Goal: Task Accomplishment & Management: Complete application form

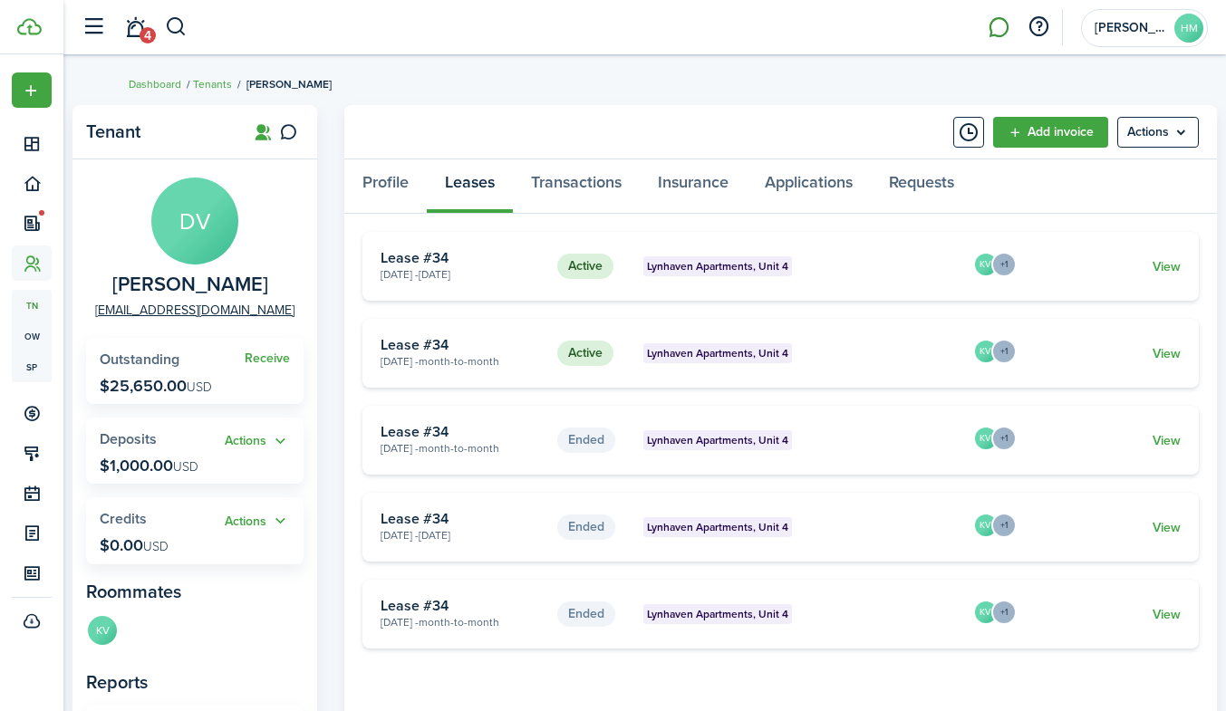
click at [1001, 26] on link at bounding box center [998, 28] width 34 height 46
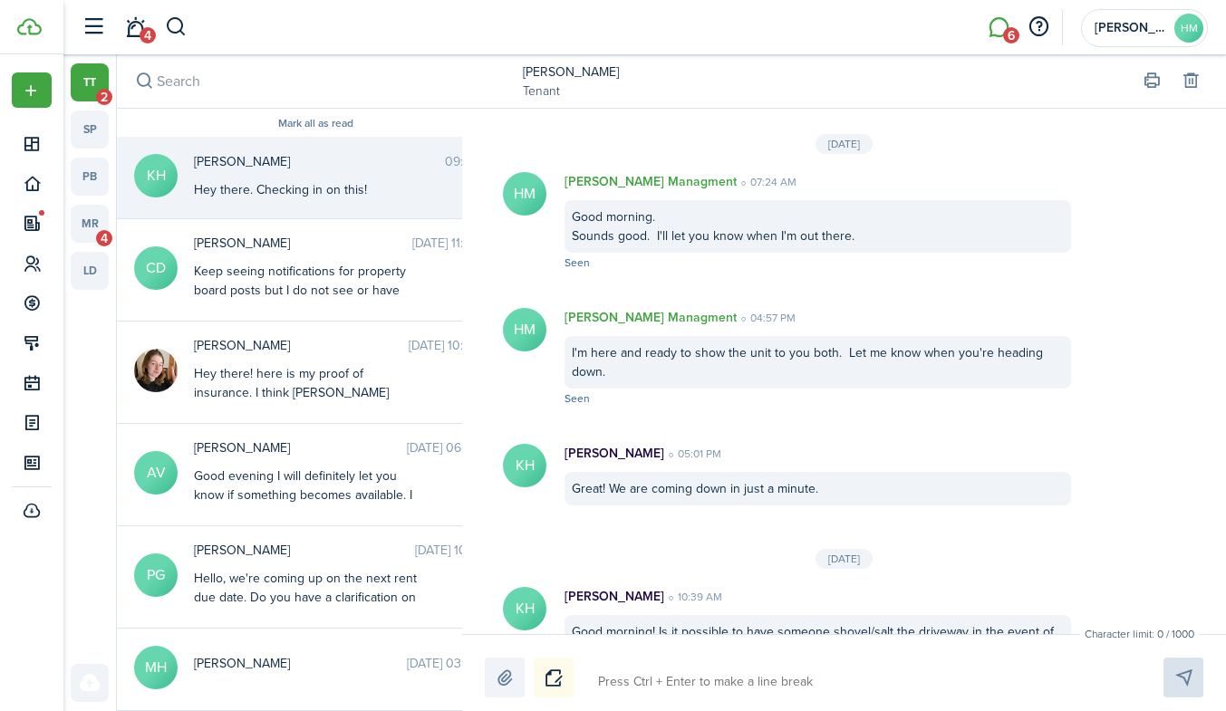
scroll to position [3174, 0]
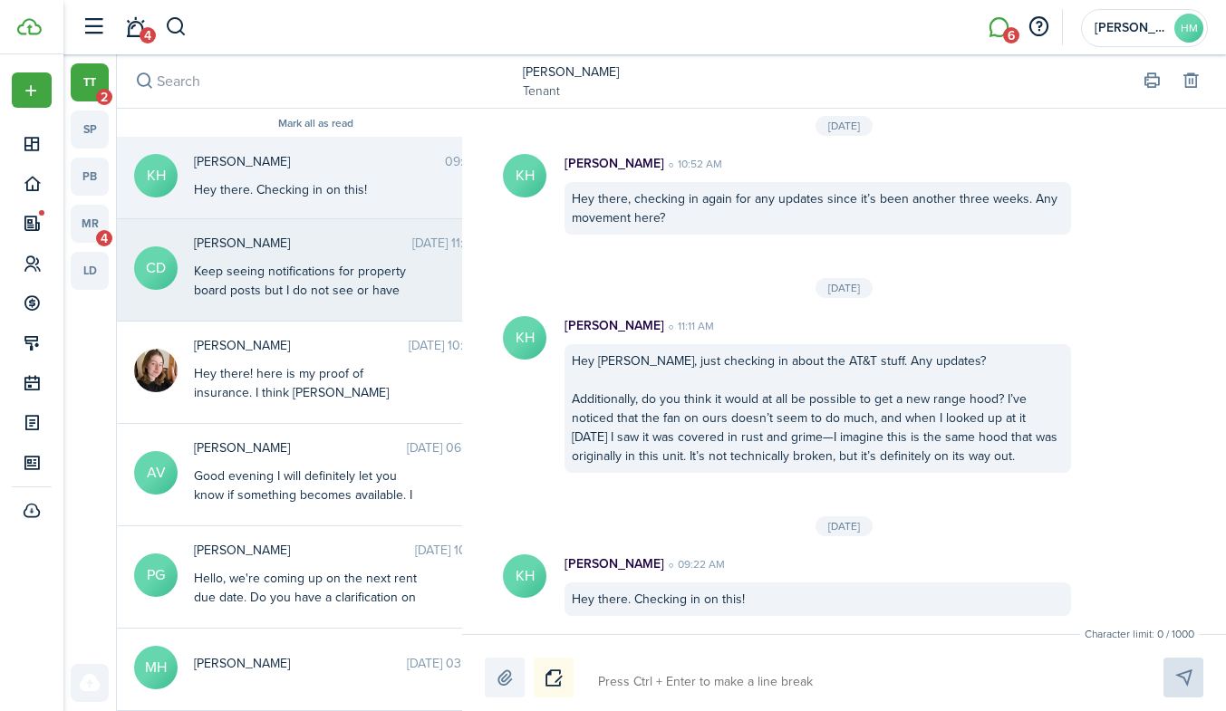
click at [292, 248] on span "[PERSON_NAME]" at bounding box center [303, 243] width 218 height 19
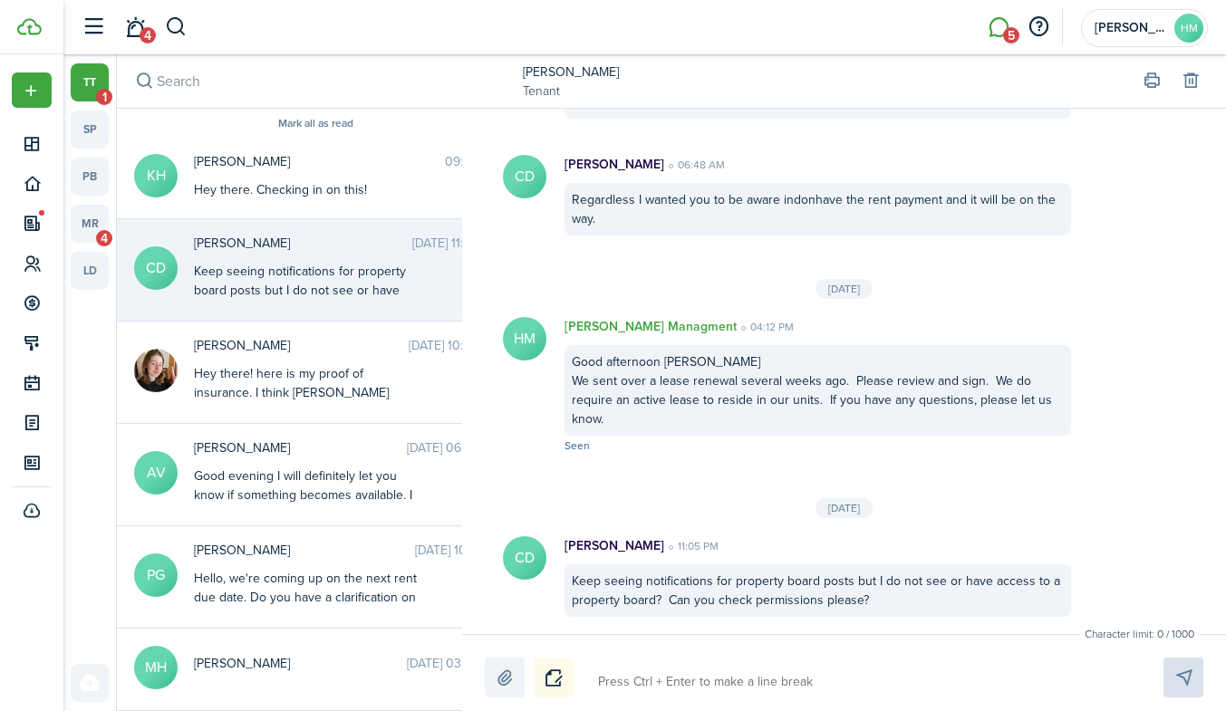
scroll to position [19, 0]
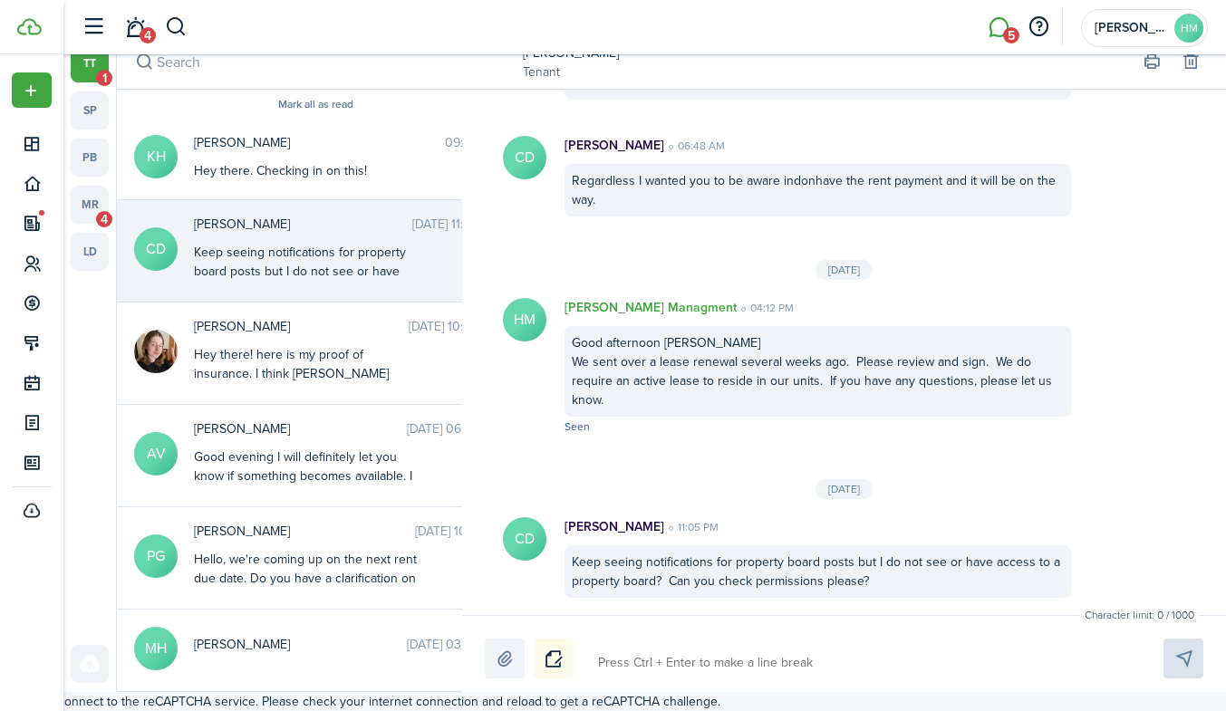
click at [731, 669] on textarea at bounding box center [860, 663] width 536 height 31
type textarea "H"
type textarea "Ho"
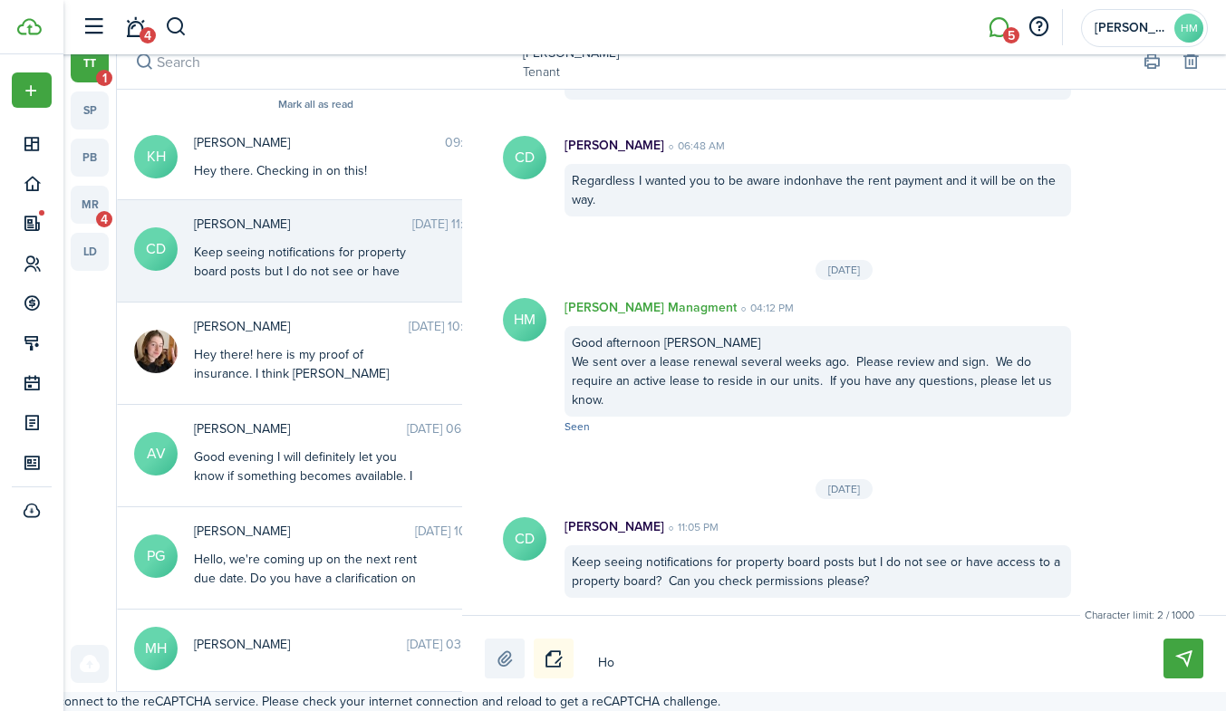
type textarea "How"
type textarea "How a"
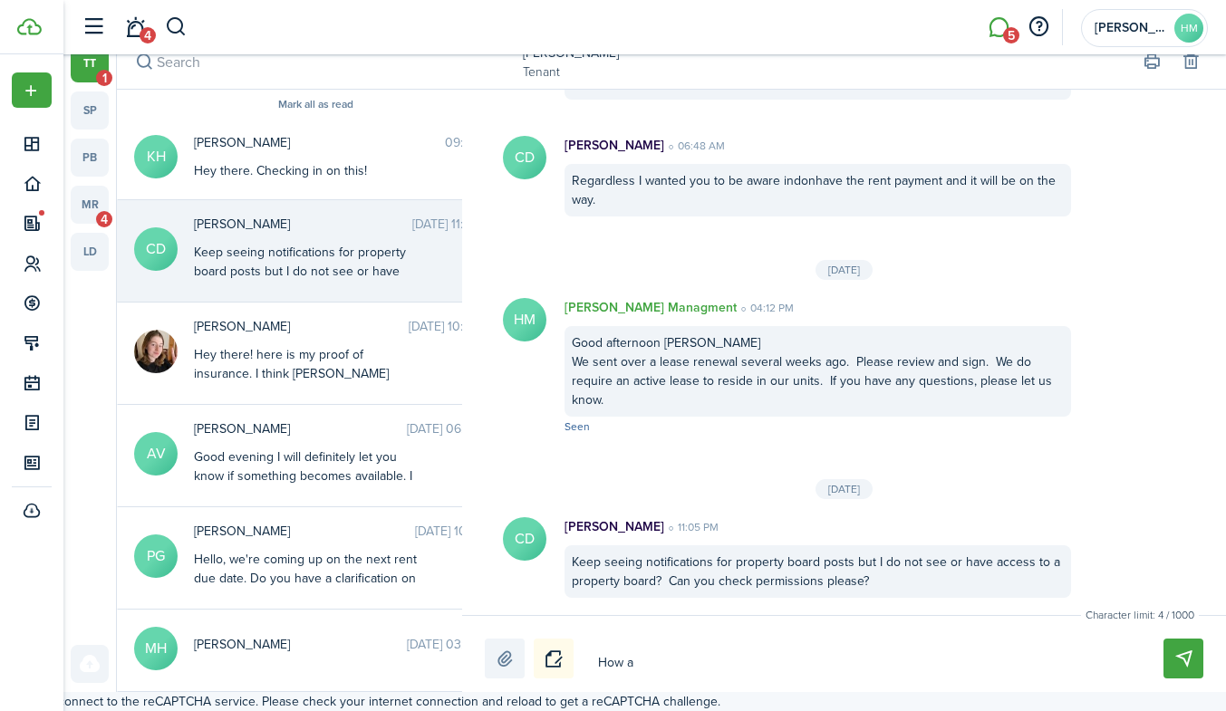
type textarea "How a"
type textarea "How ar"
type textarea "How are"
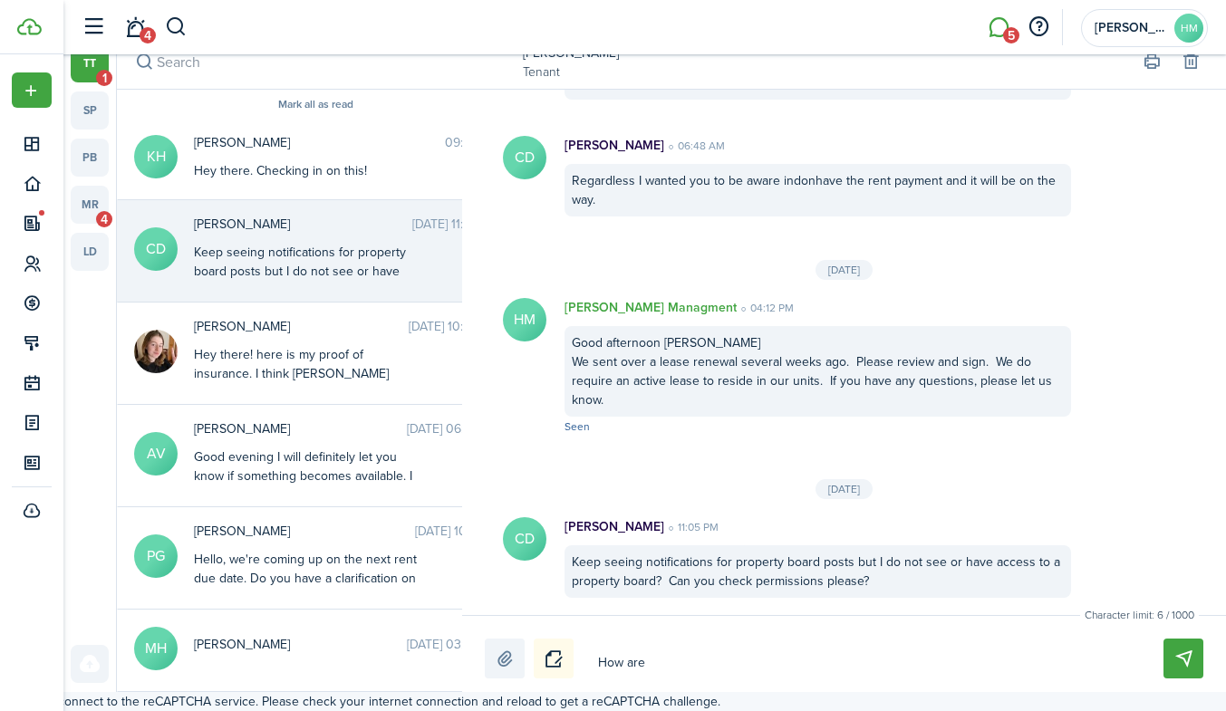
type textarea "How are"
type textarea "How are y"
type textarea "How are yo"
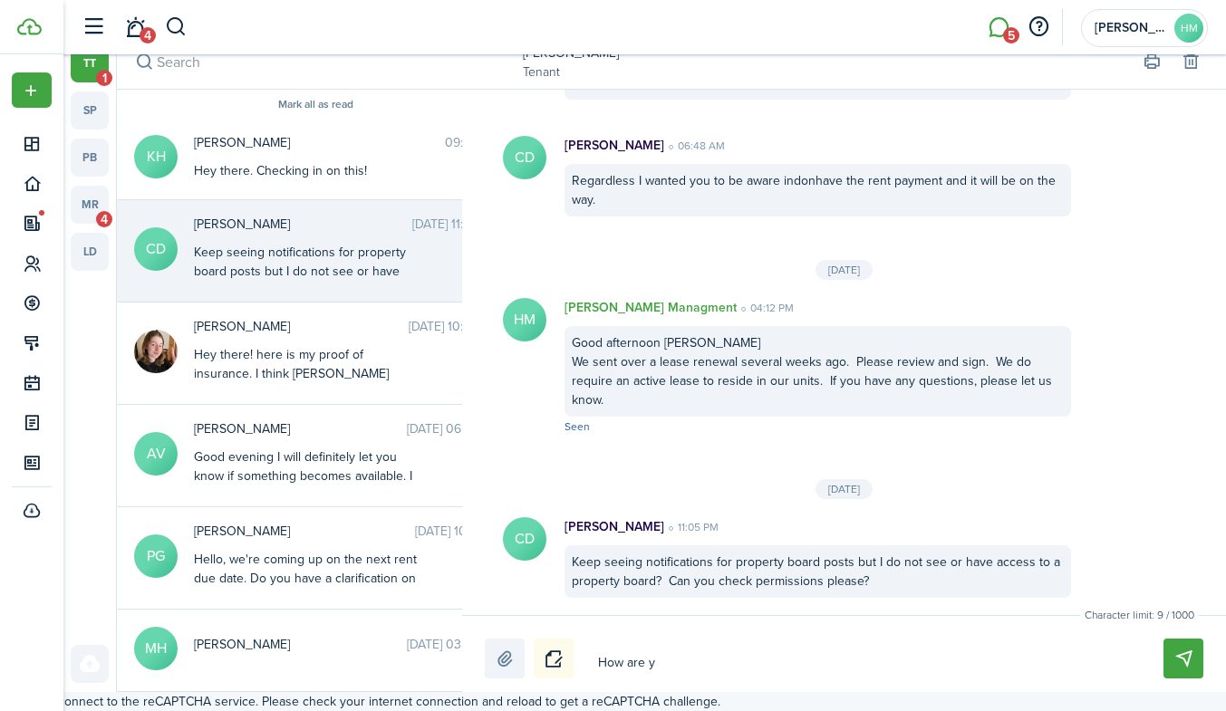
type textarea "How are yo"
type textarea "How are you"
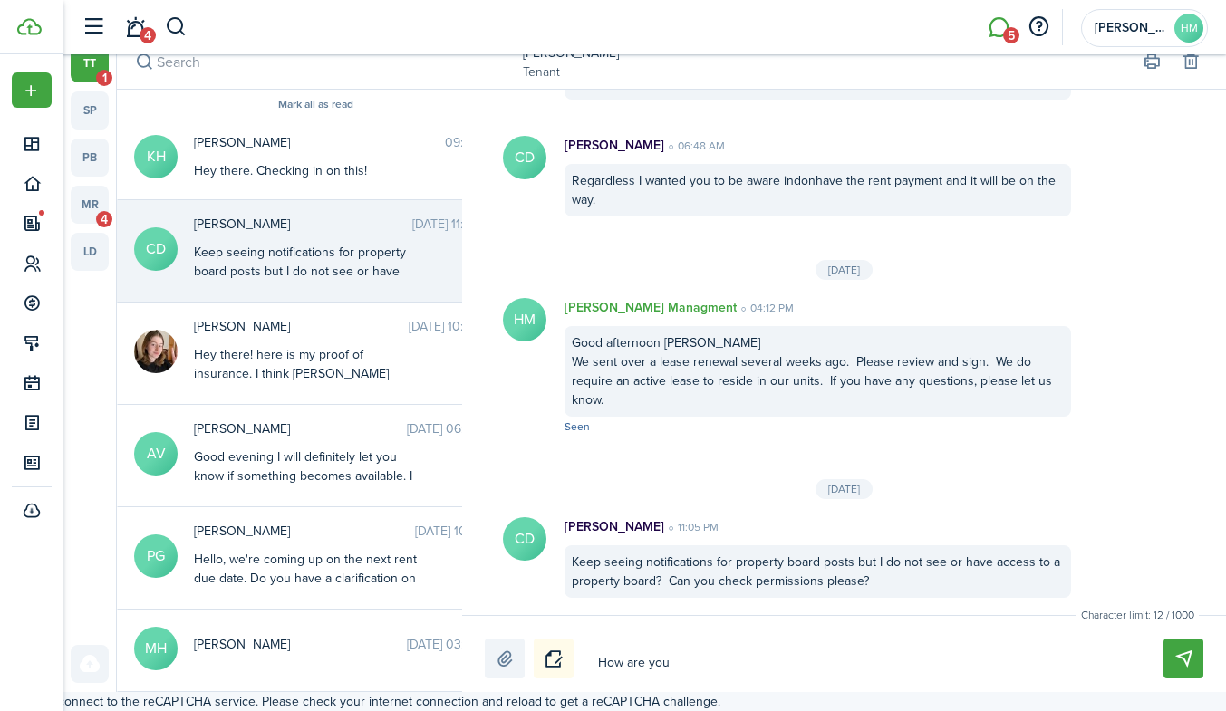
type textarea "How are you a"
type textarea "How are you ac"
type textarea "How are you acc"
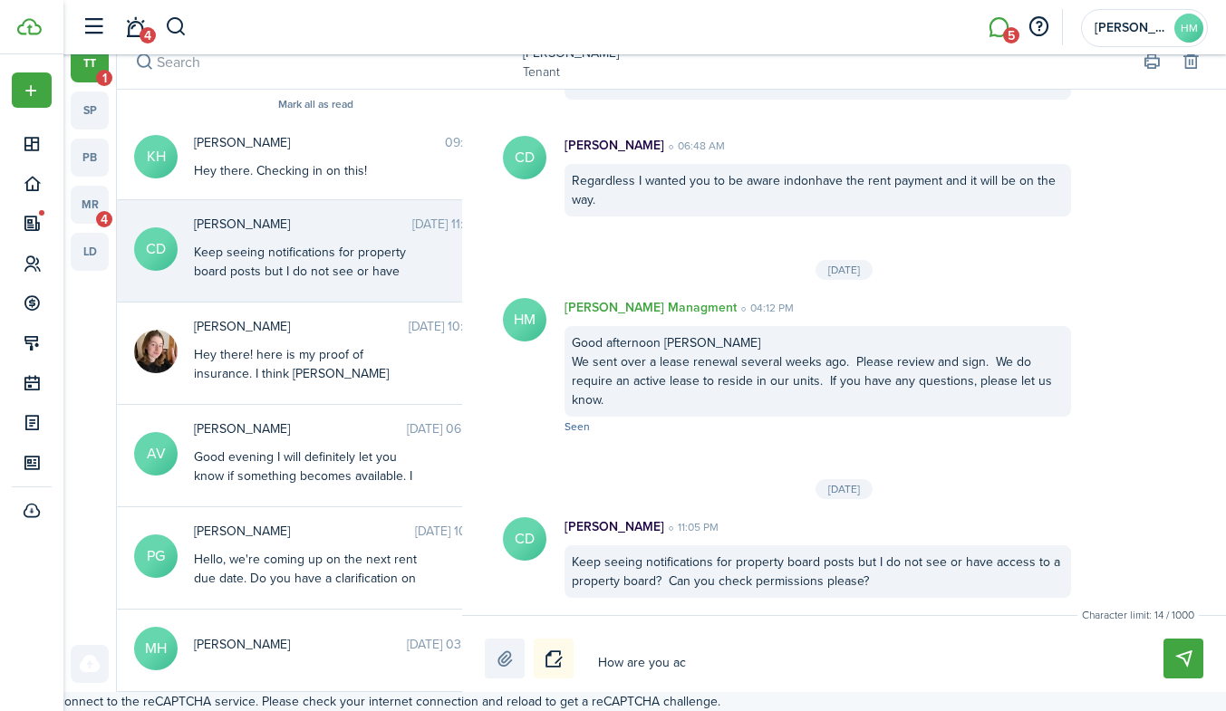
type textarea "How are you acc"
type textarea "How are you acce"
type textarea "How are you acces"
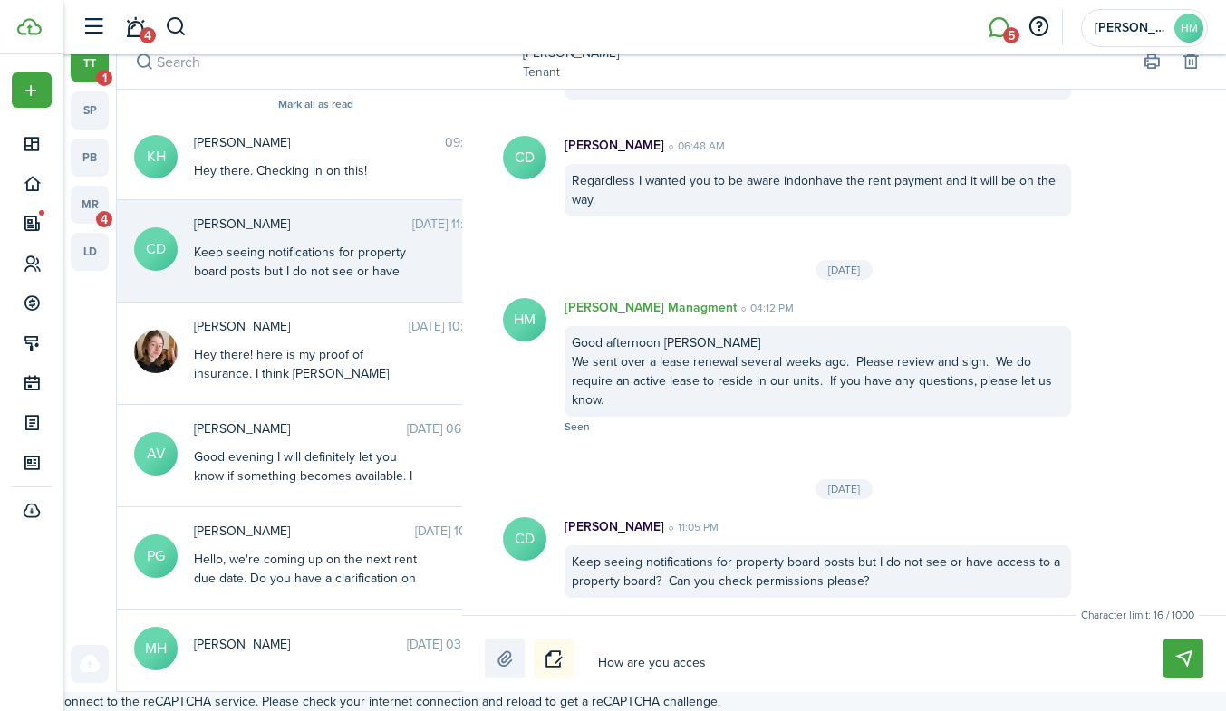
type textarea "How are you access"
type textarea "How are you accessi"
type textarea "How are you accessin"
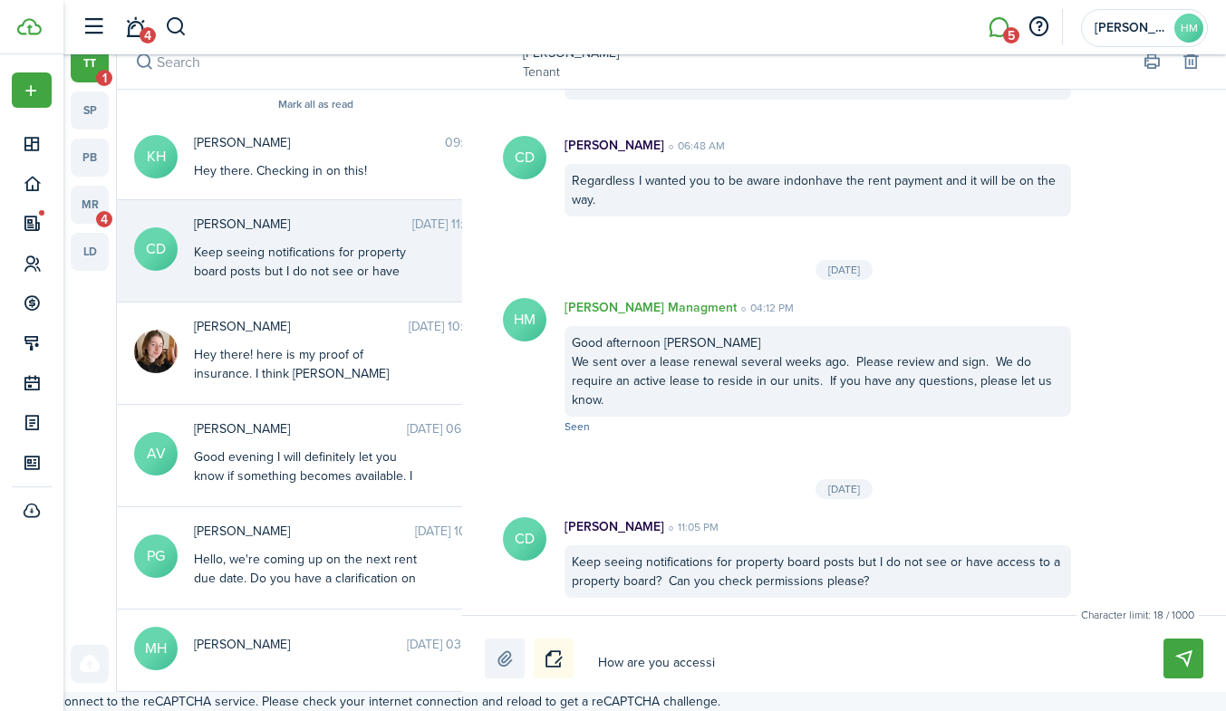
type textarea "How are you accessin"
type textarea "How are you accessing"
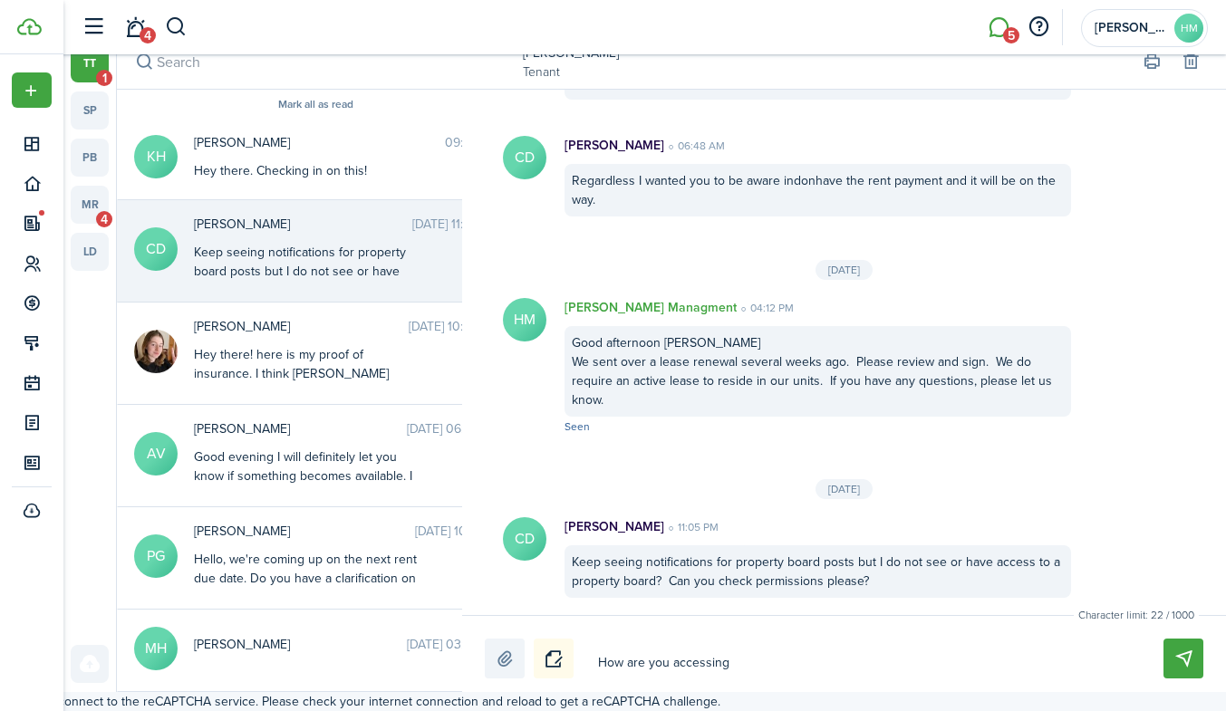
type textarea "How are you accessing T"
type textarea "How are you accessing Te"
type textarea "How are you accessing Ten"
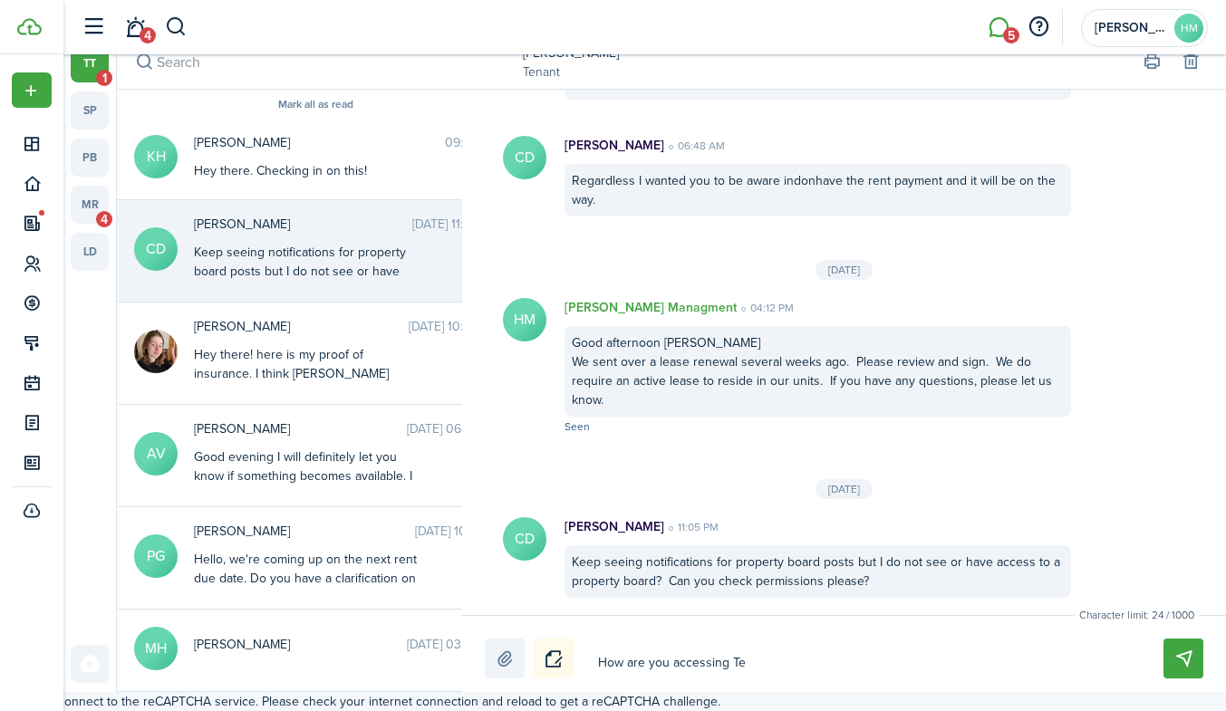
type textarea "How are you accessing Ten"
type textarea "How are you accessing [PERSON_NAME]"
type textarea "How are you accessing Tenan"
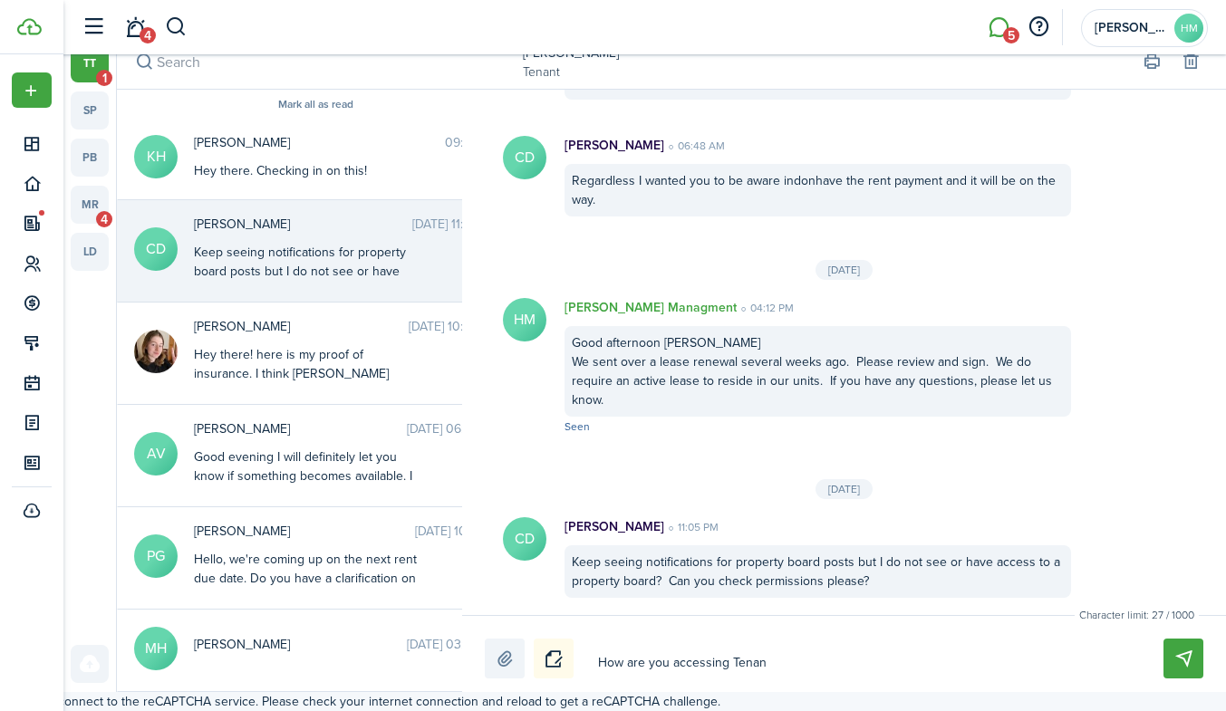
type textarea "How are you accessing Tenant"
type textarea "How are you accessing Tenant C"
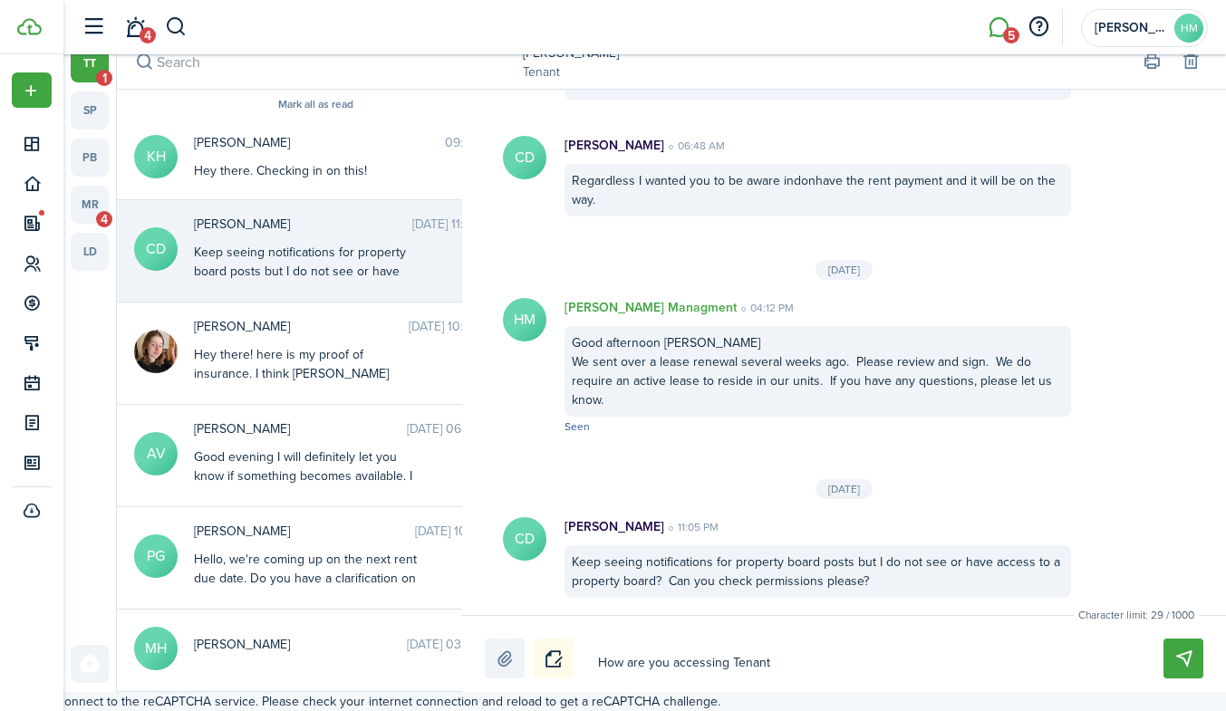
type textarea "How are you accessing Tenant C"
type textarea "How are you accessing Tenant Cl"
type textarea "How are you accessing Tenant Clo"
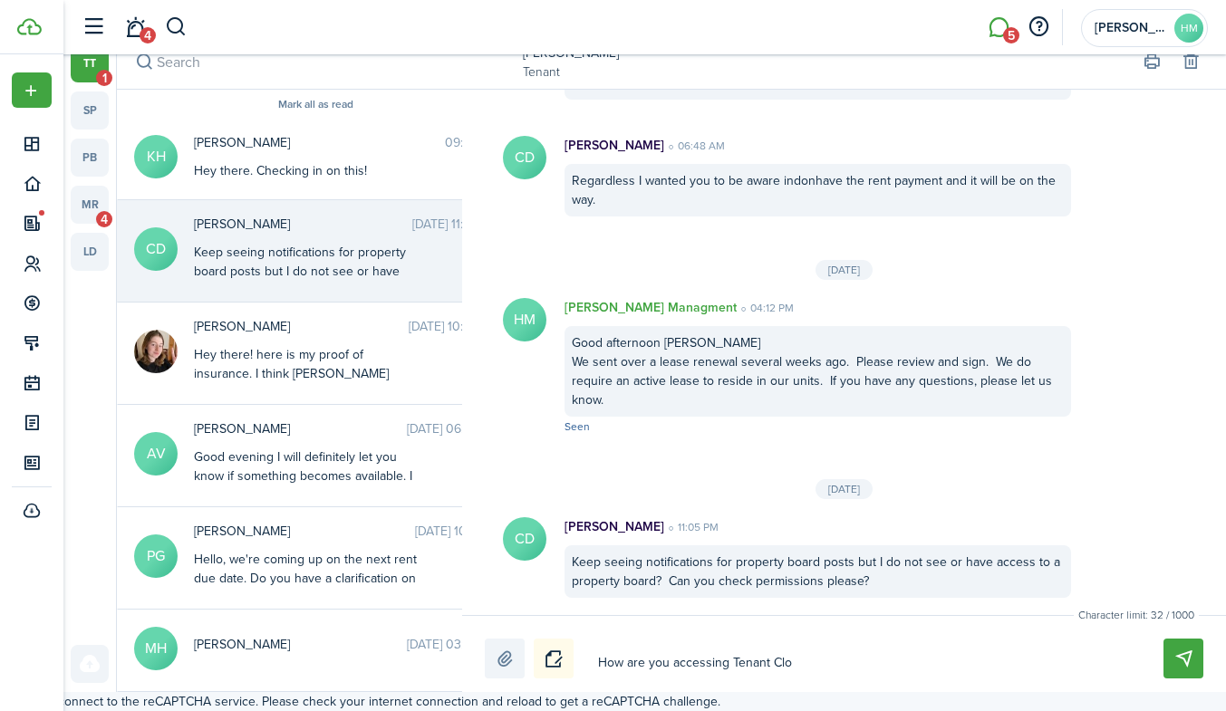
type textarea "How are you accessing Tenant Clou"
type textarea "How are you accessing Tenant Cloud"
type textarea "How are you accessing Tenant Cloud?"
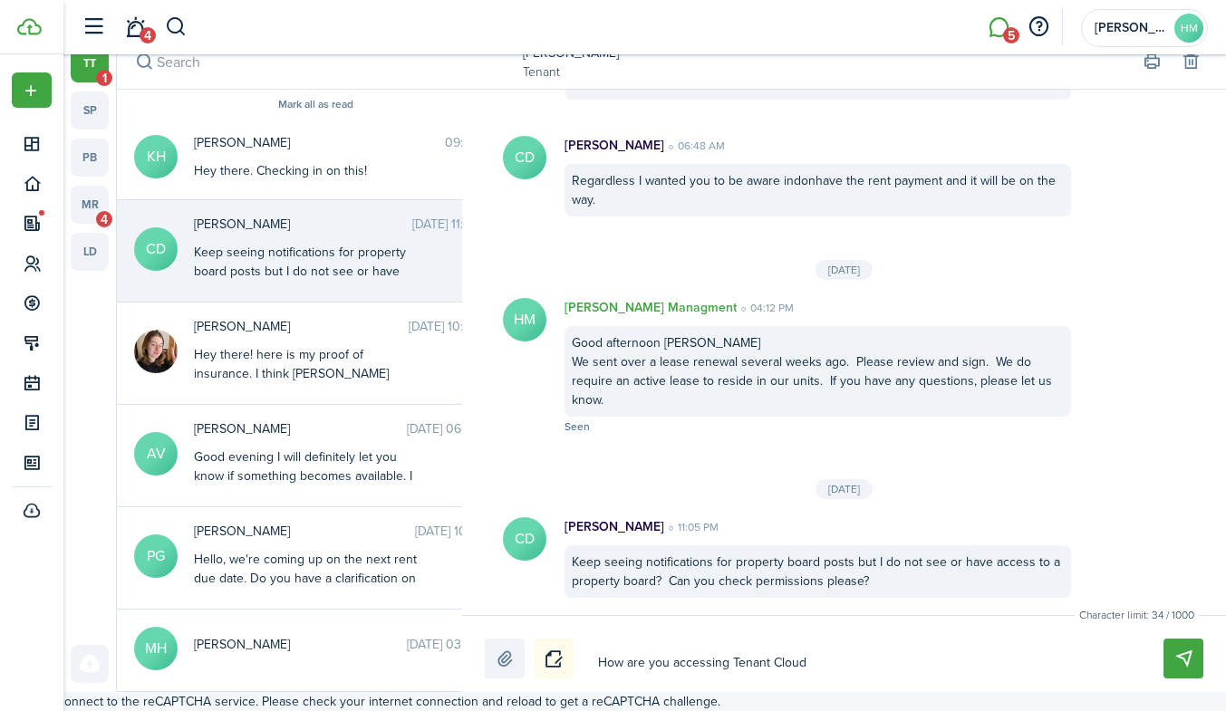
type textarea "How are you accessing Tenant Cloud?"
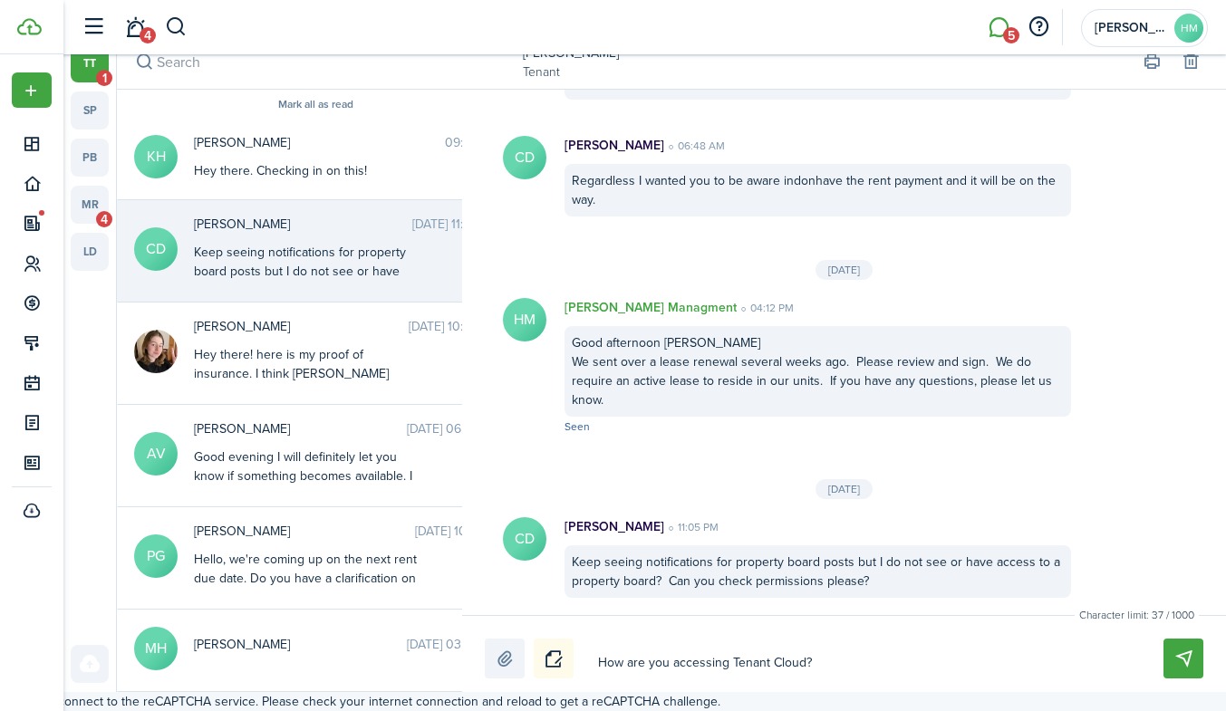
type textarea "How are you accessing Tenant Cloud? Y"
type textarea "How are you accessing Tenant Cloud? Yo"
type textarea "How are you accessing Tenant Cloud? You"
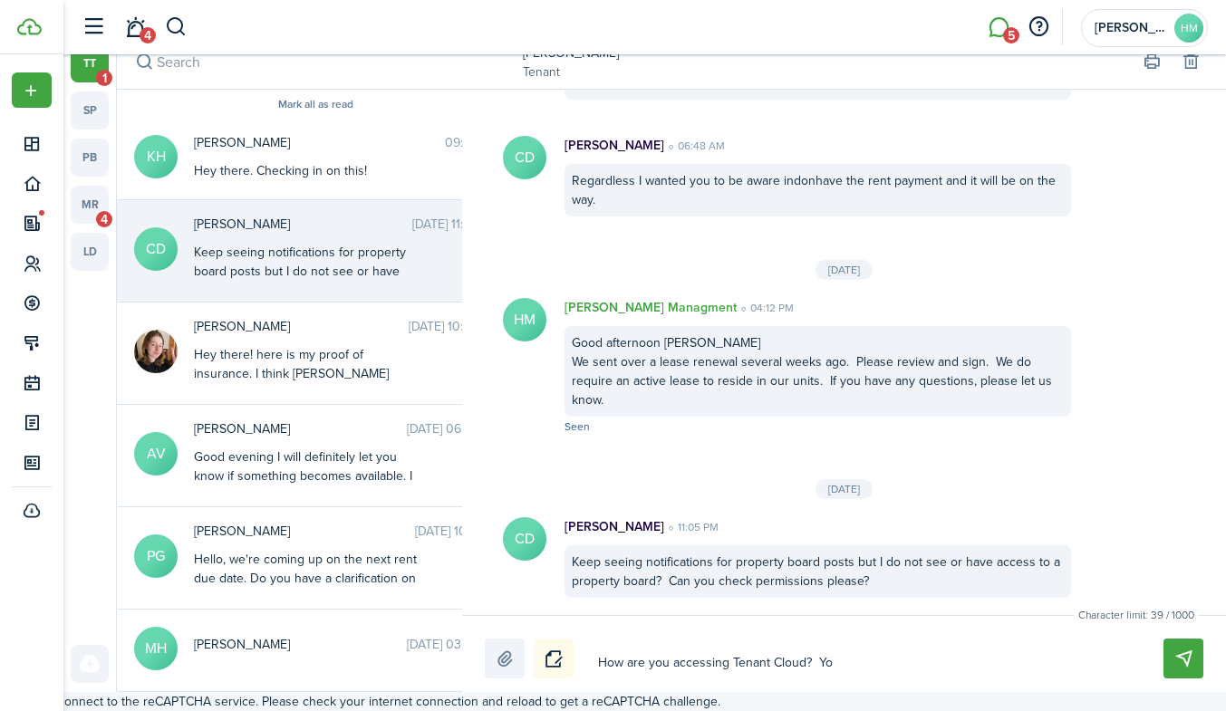
type textarea "How are you accessing Tenant Cloud? You"
type textarea "How are you accessing Tenant Cloud? You s"
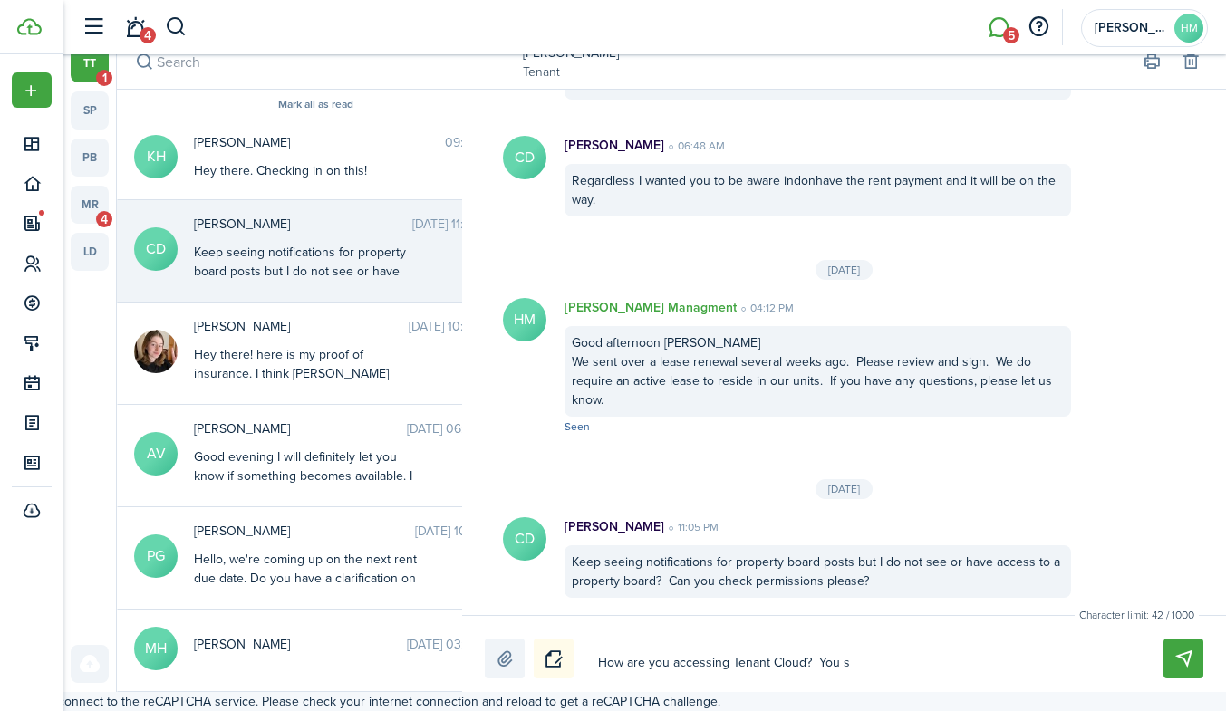
type textarea "How are you accessing Tenant Cloud? You sh"
type textarea "How are you accessing Tenant Cloud? You sho"
type textarea "How are you accessing Tenant Cloud? You shou"
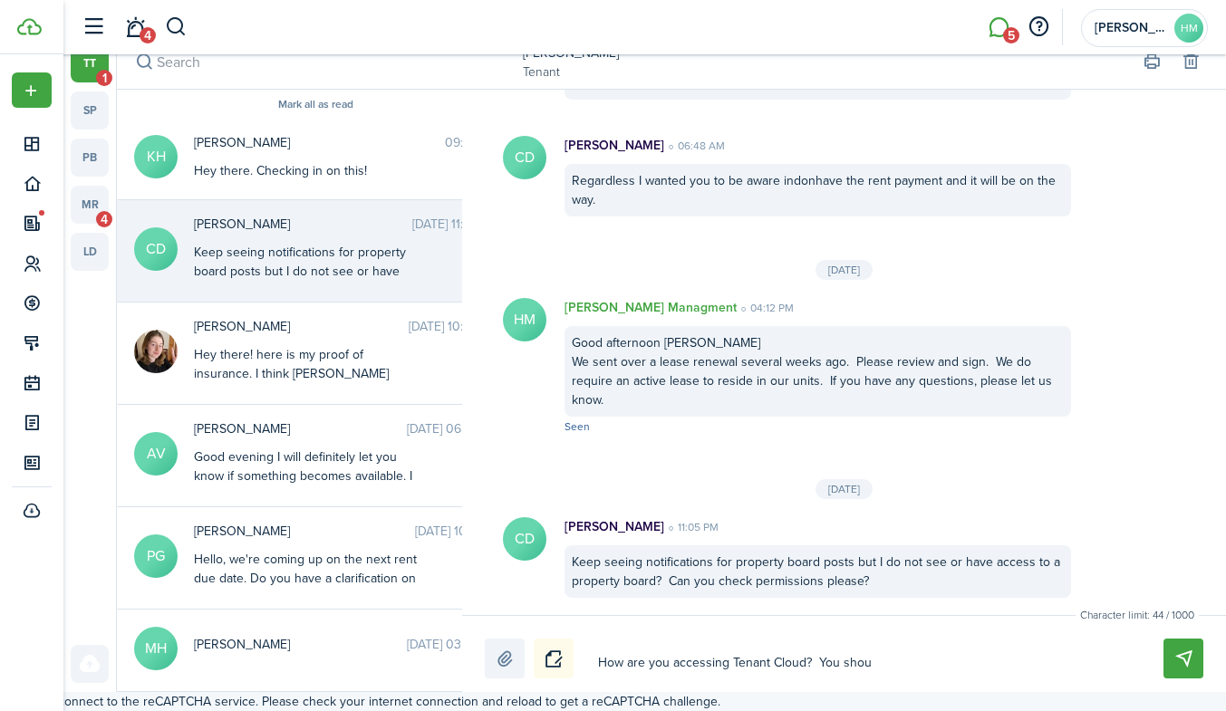
type textarea "How are you accessing Tenant Cloud? You shou"
type textarea "How are you accessing Tenant Cloud? You shoul"
type textarea "How are you accessing Tenant Cloud? You should"
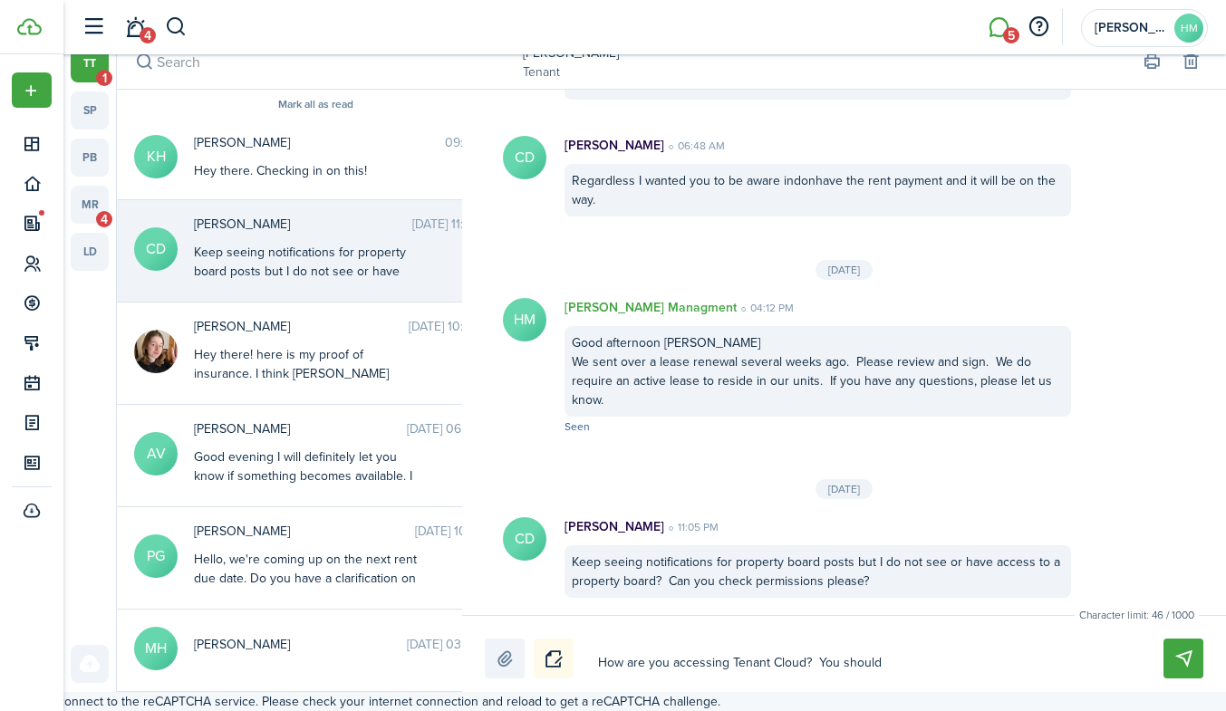
type textarea "How are you accessing Tenant Cloud? You should"
type textarea "How are you accessing Tenant Cloud? You should d"
type textarea "How are you accessing Tenant Cloud? You should de"
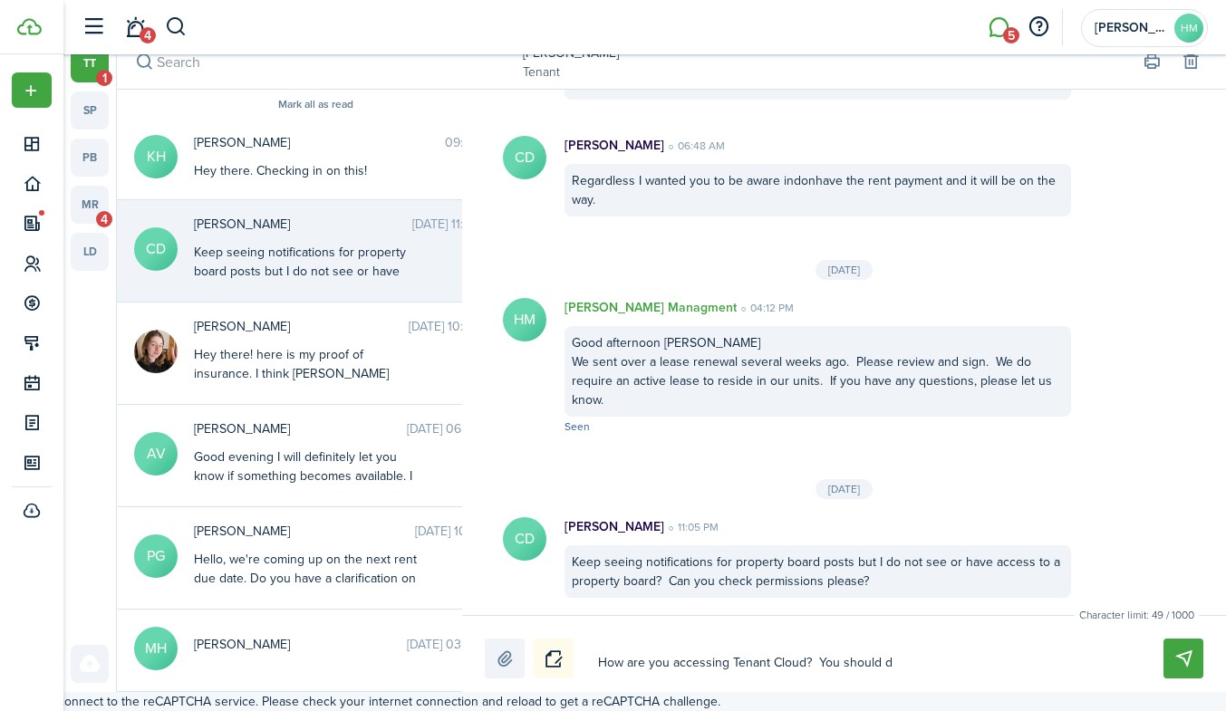
type textarea "How are you accessing Tenant Cloud? You should de"
type textarea "How are you accessing Tenant Cloud? You should def"
type textarea "How are you accessing Tenant Cloud? You should defi"
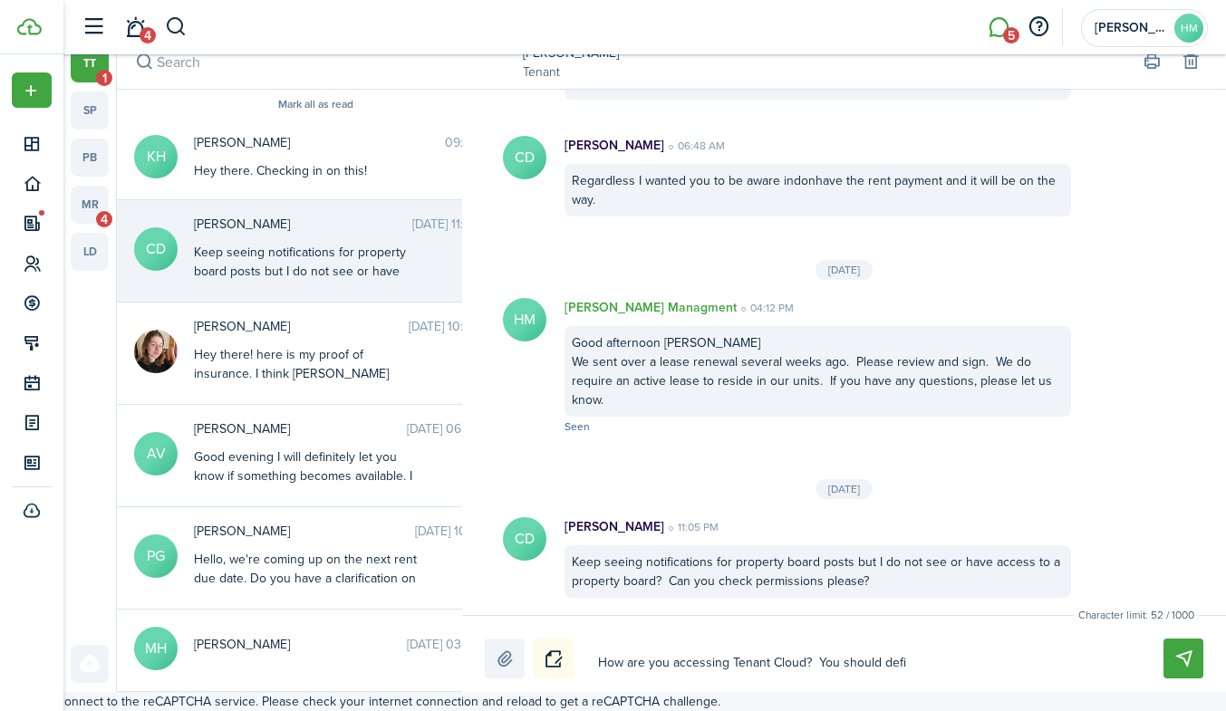
type textarea "How are you accessing Tenant Cloud? You should defin"
type textarea "How are you accessing Tenant Cloud? You should [PERSON_NAME]"
type textarea "How are you accessing Tenant Cloud? You should definat"
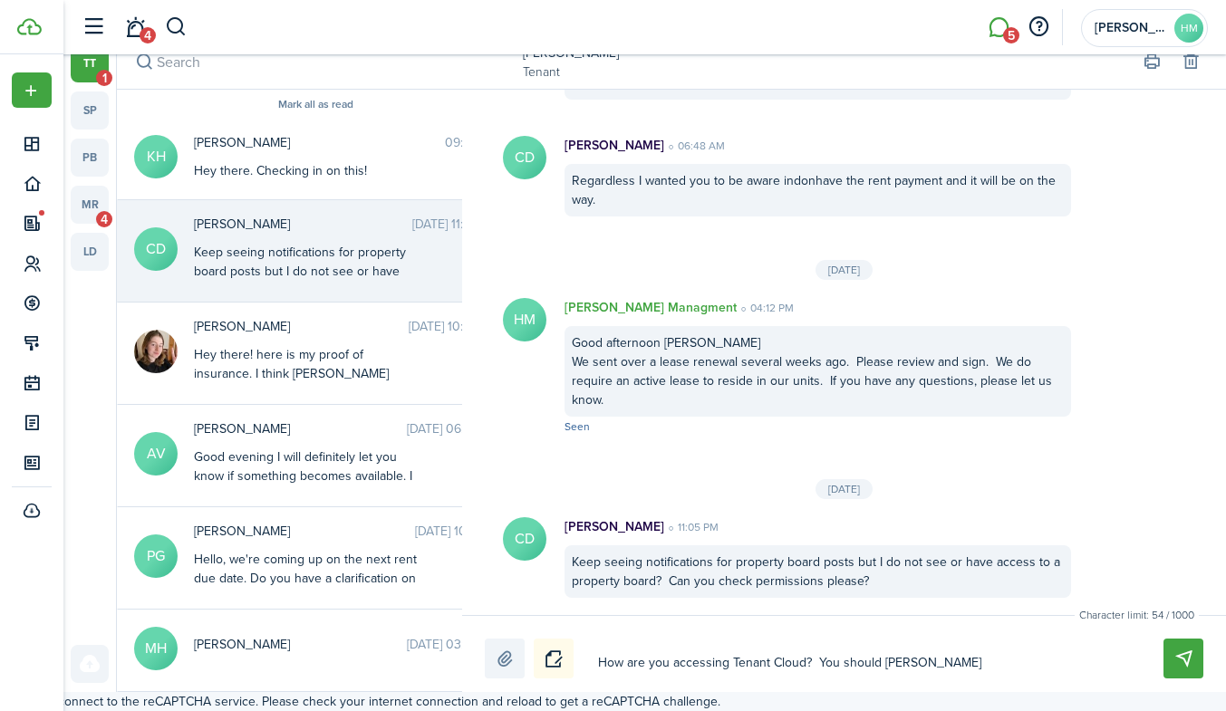
type textarea "How are you accessing Tenant Cloud? You should definat"
type textarea "How are you accessing Tenant Cloud? You should definate"
type textarea "How are you accessing Tenant Cloud? You should definatel"
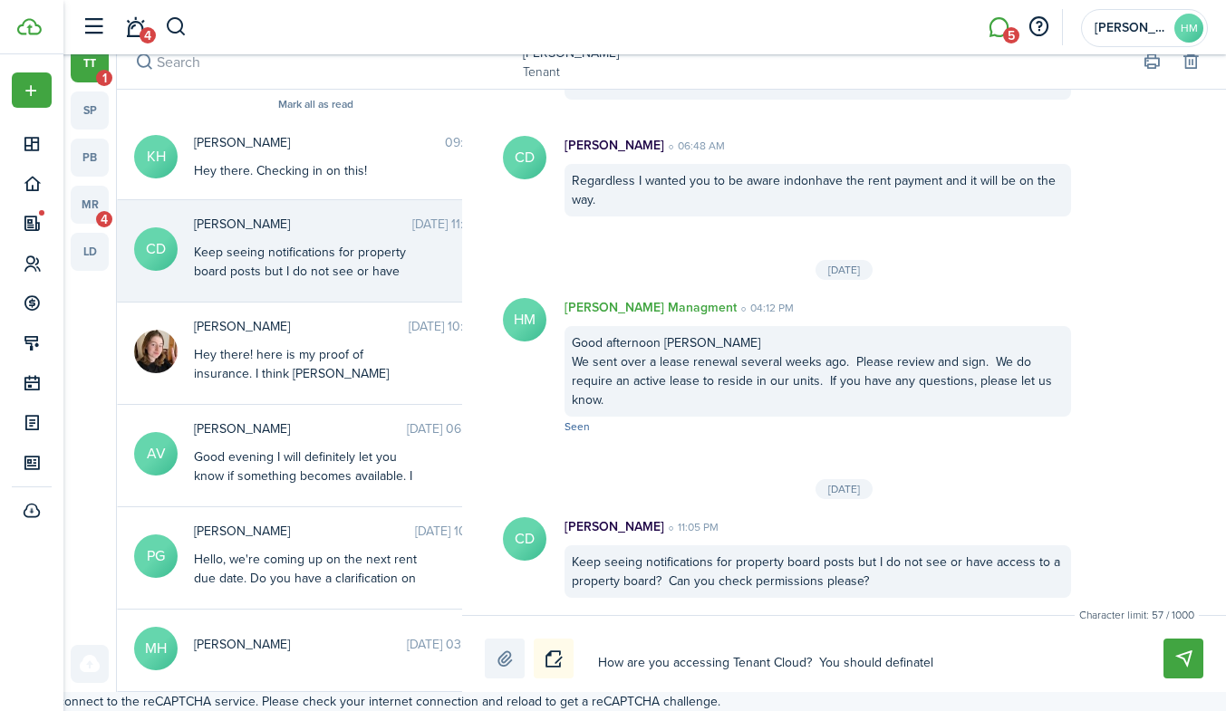
type textarea "How are you accessing Tenant Cloud? You should definately"
type textarea "How are you accessing Tenant Cloud? You should definately h"
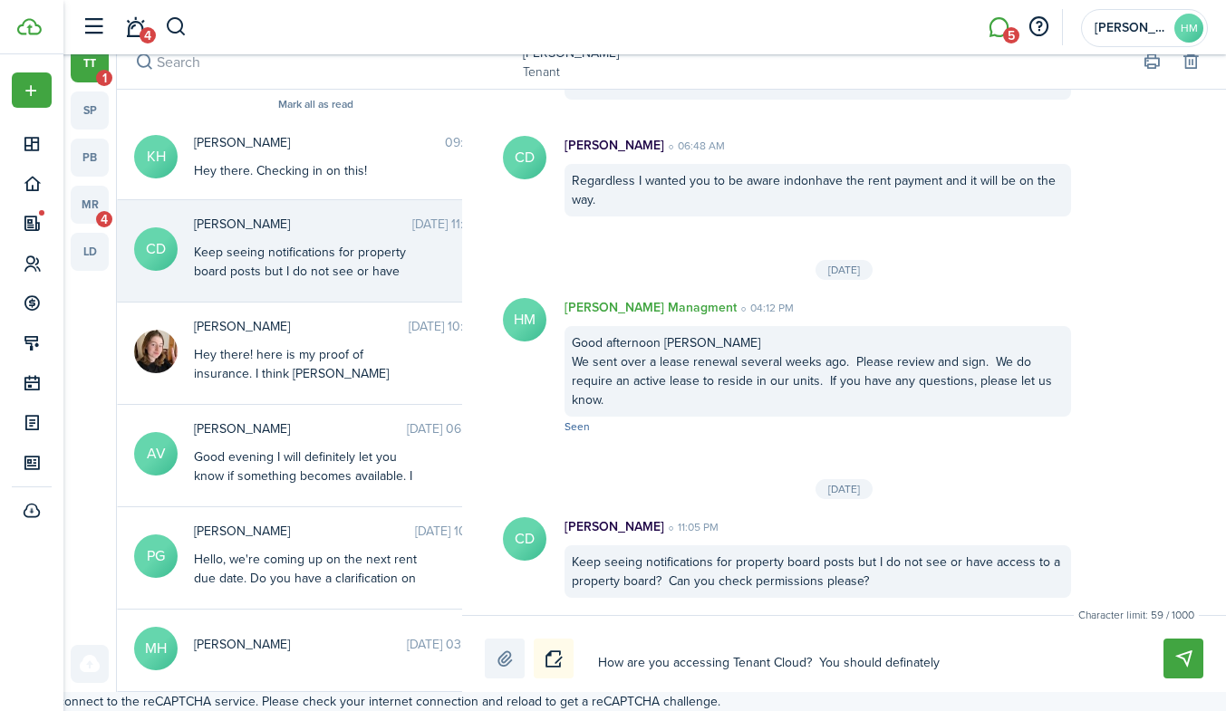
type textarea "How are you accessing Tenant Cloud? You should definately h"
type textarea "How are you accessing Tenant Cloud? You should definately ha"
type textarea "How are you accessing Tenant Cloud? You should definately hav"
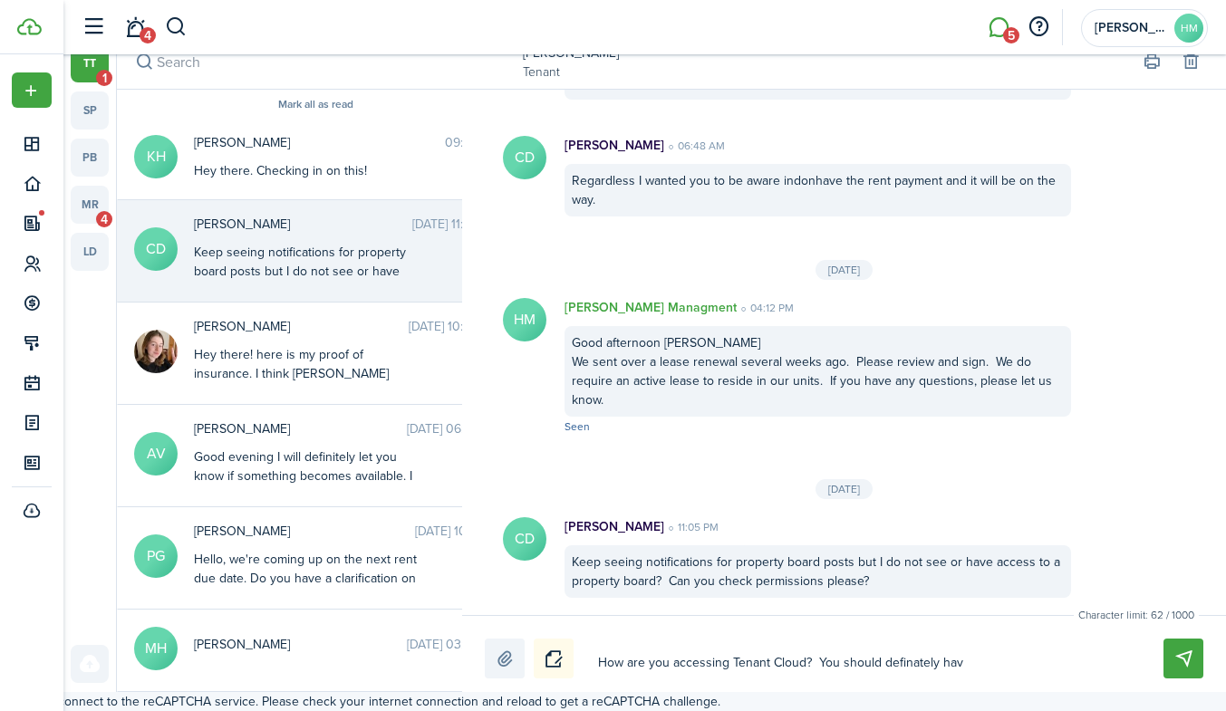
type textarea "How are you accessing Tenant Cloud? You should definately have"
type textarea "How are you accessing Tenant Cloud? You should definately have a"
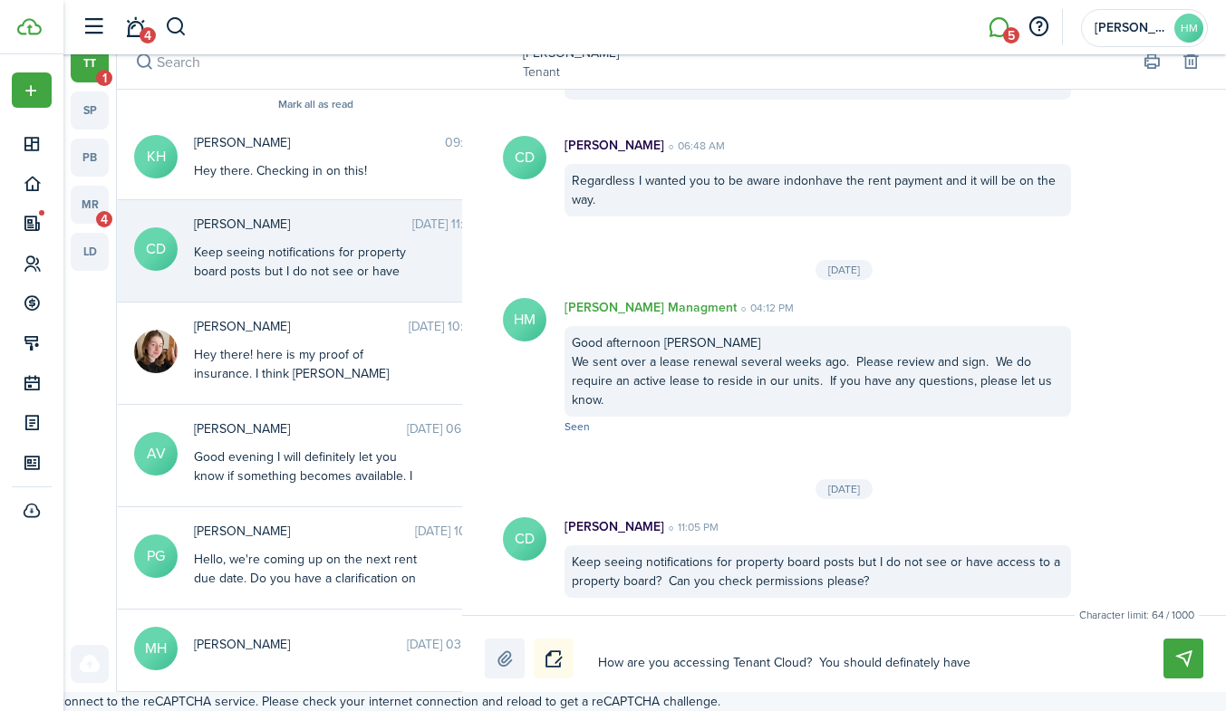
type textarea "How are you accessing Tenant Cloud? You should definately have a"
type textarea "How are you accessing Tenant Cloud? You should definately have ac"
type textarea "How are you accessing Tenant Cloud? You should definately have acc"
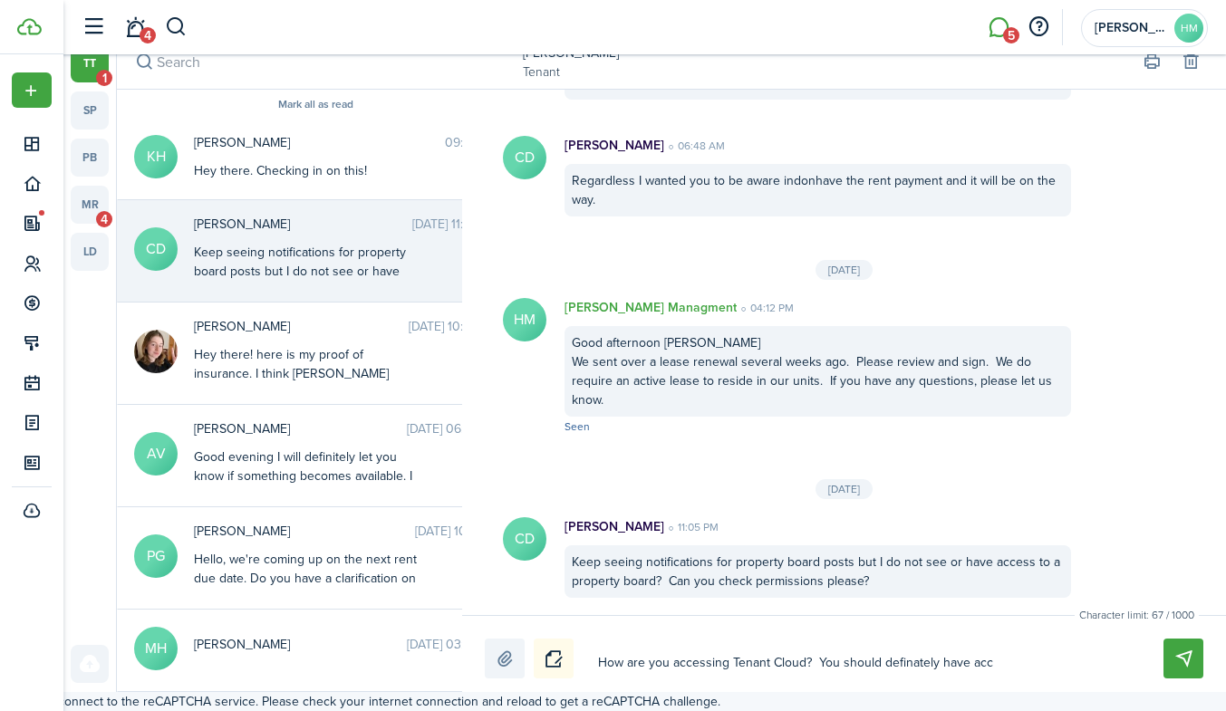
type textarea "How are you accessing Tenant Cloud? You should definately have acce"
type textarea "How are you accessing Tenant Cloud? You should definately have acces"
type textarea "How are you accessing Tenant Cloud? You should definately have access"
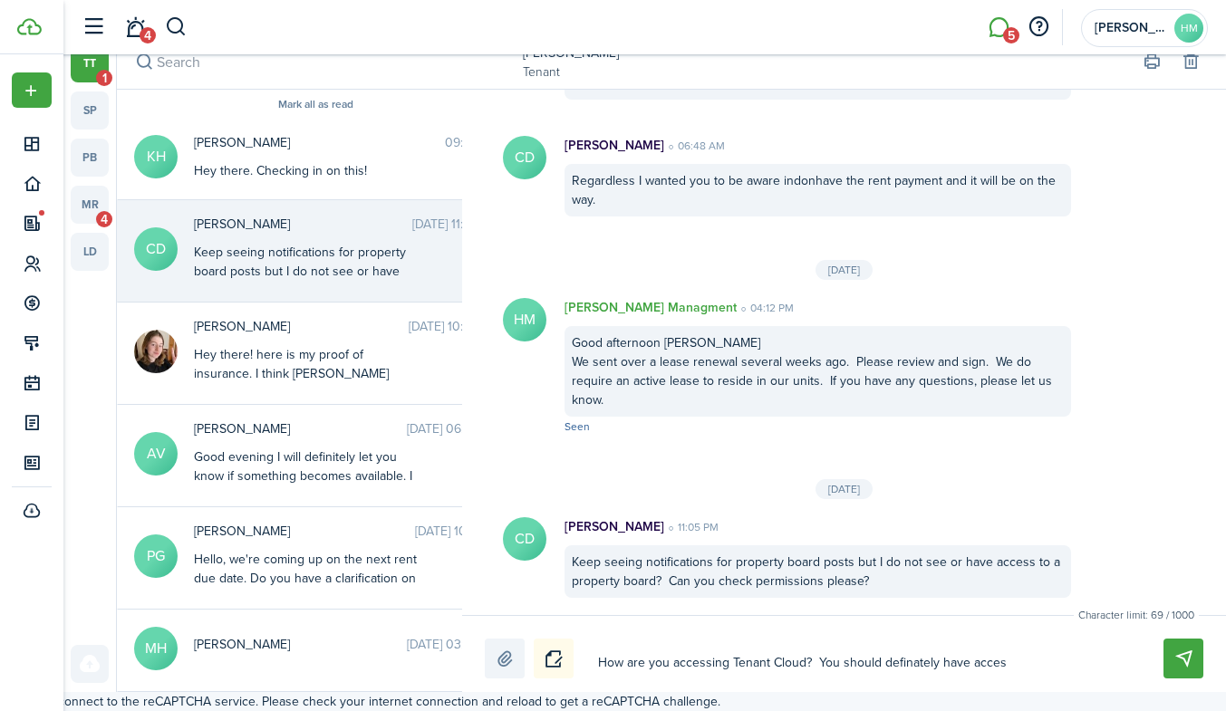
type textarea "How are you accessing Tenant Cloud? You should definately have access"
type textarea "How are you accessing Tenant Cloud? You should definately have access."
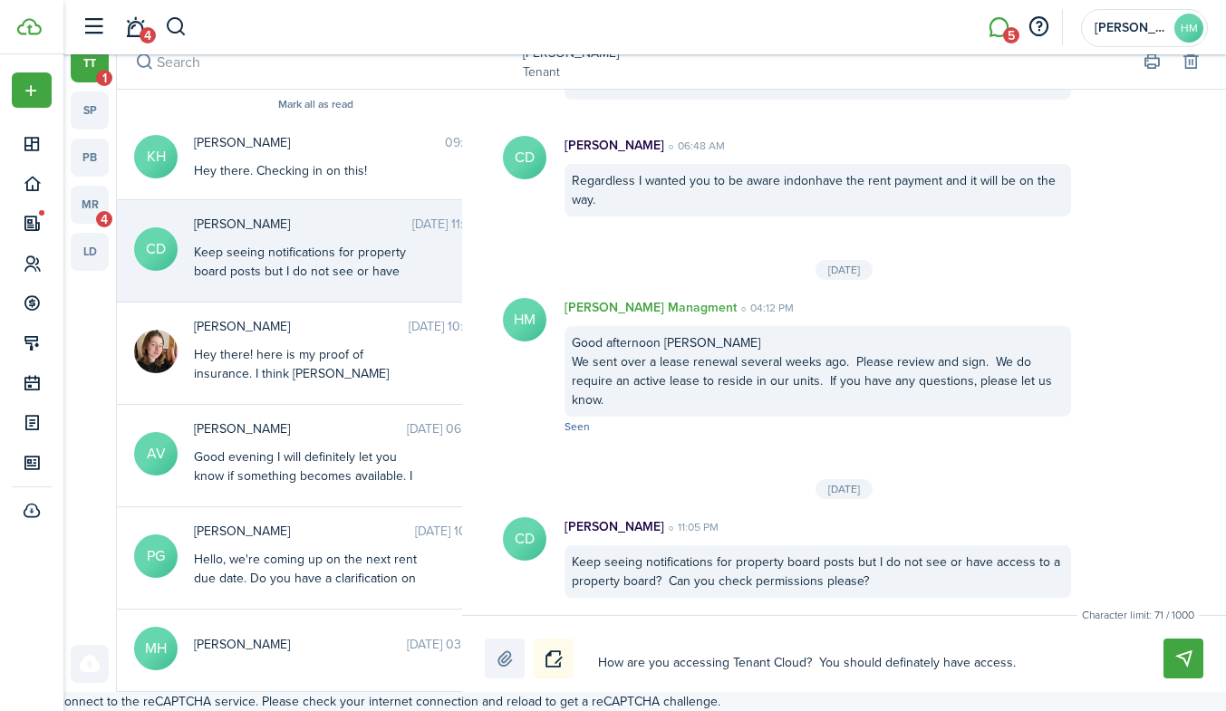
type textarea "How are you accessing Tenant Cloud? You should definately have access."
type textarea "How are you accessing Tenant Cloud? You should definitely have access."
click at [1023, 669] on textarea "How are you accessing Tenant Cloud? You should definitely have access." at bounding box center [860, 663] width 536 height 31
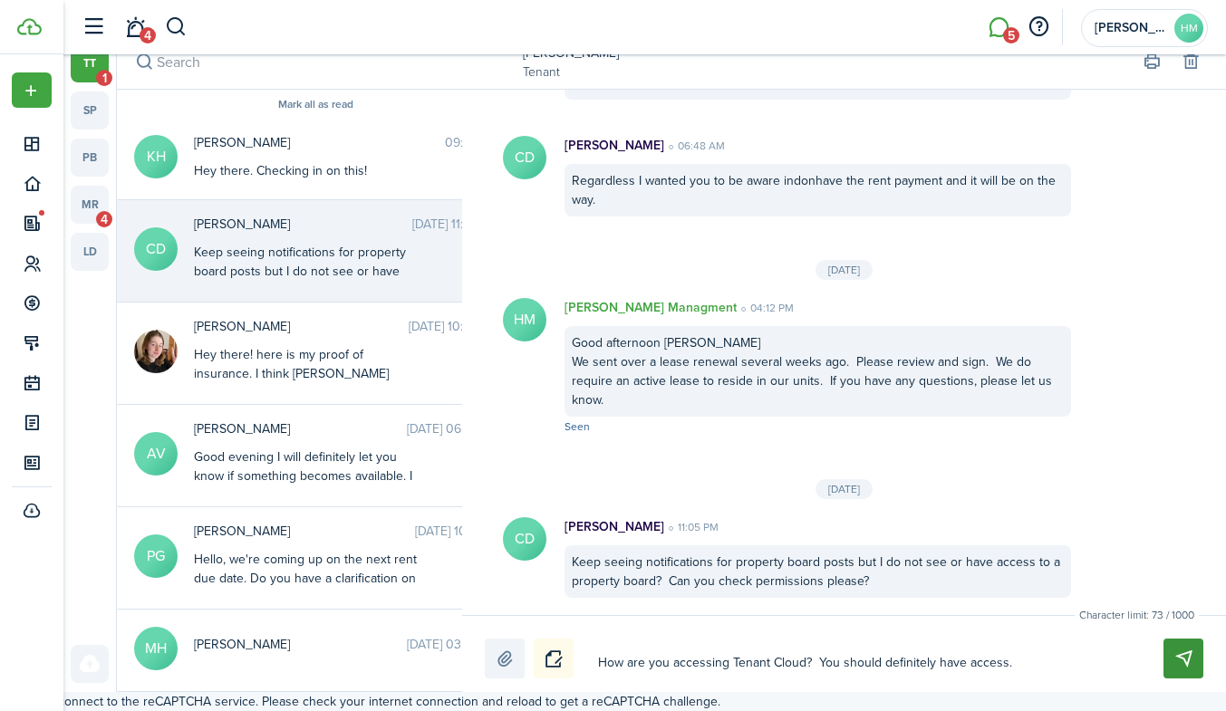
type textarea "How are you accessing Tenant Cloud? You should definitely have access."
click at [1177, 653] on button "Send" at bounding box center [1183, 659] width 40 height 40
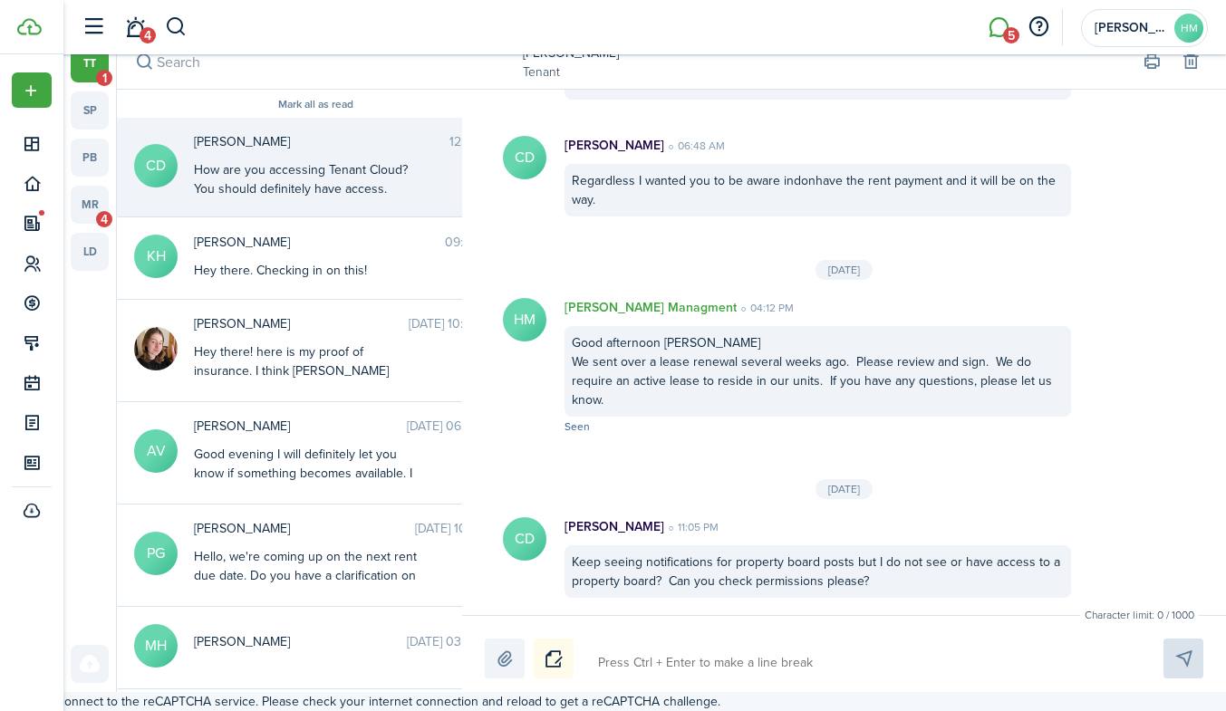
scroll to position [401, 0]
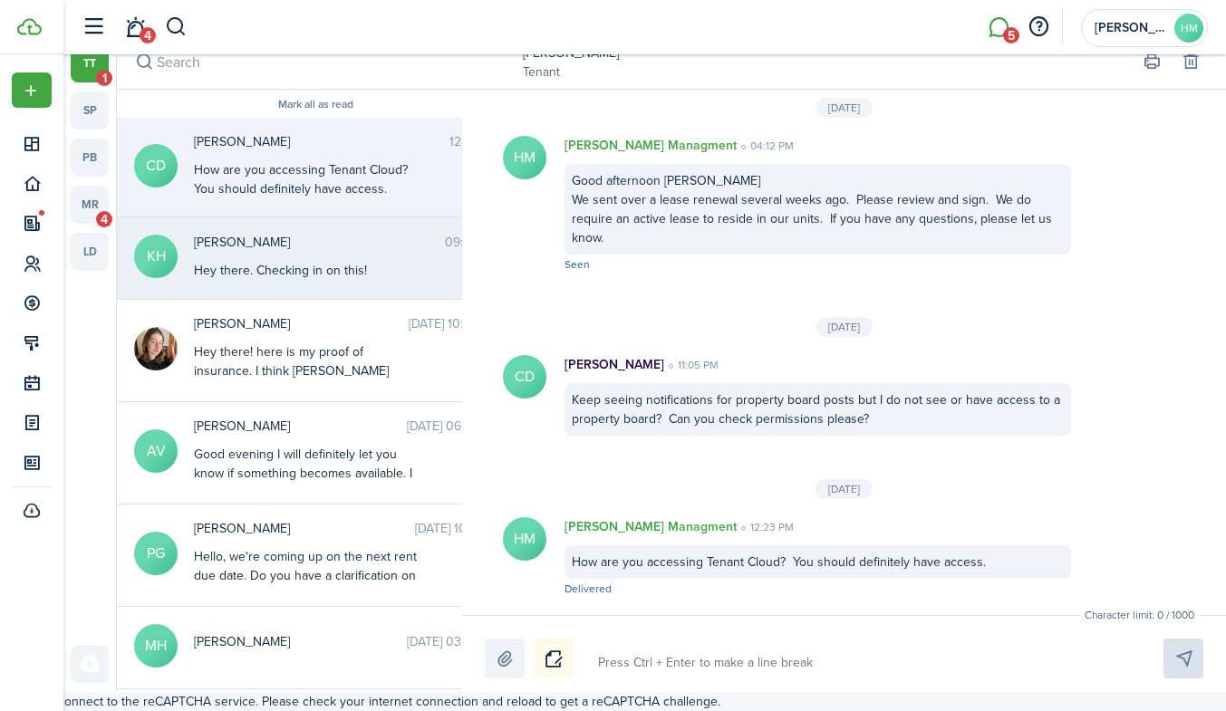
click at [304, 246] on span "[PERSON_NAME]" at bounding box center [319, 242] width 251 height 19
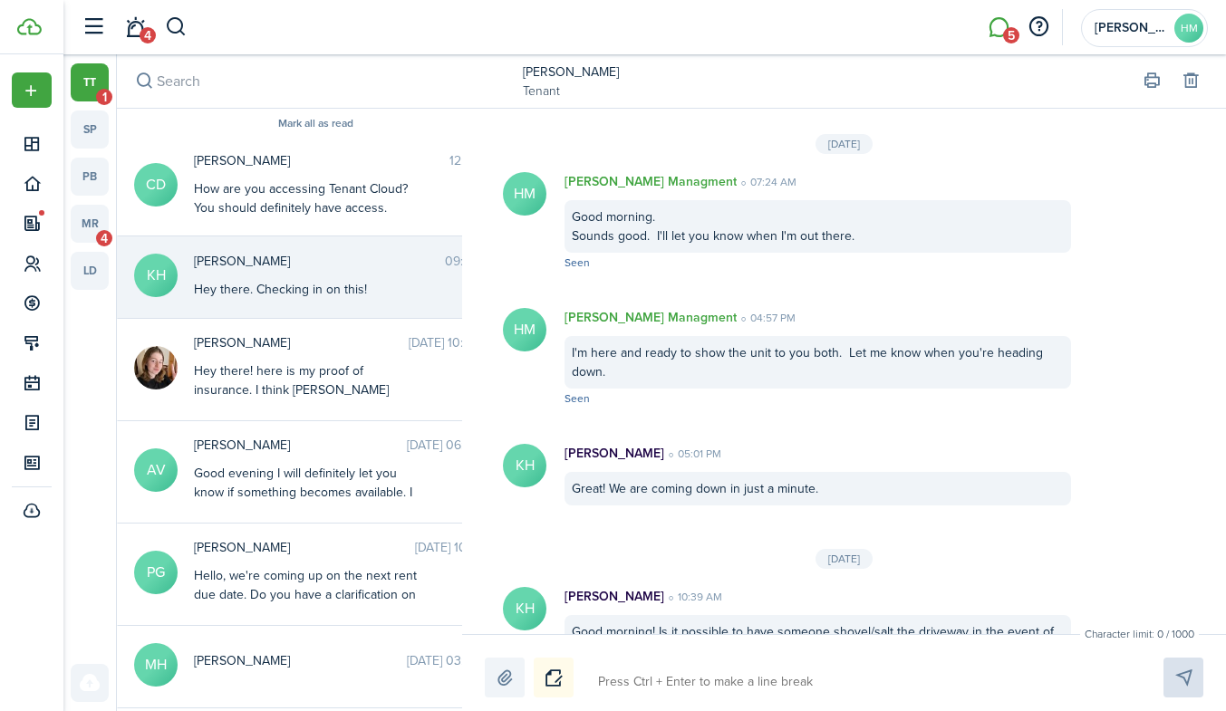
scroll to position [3174, 0]
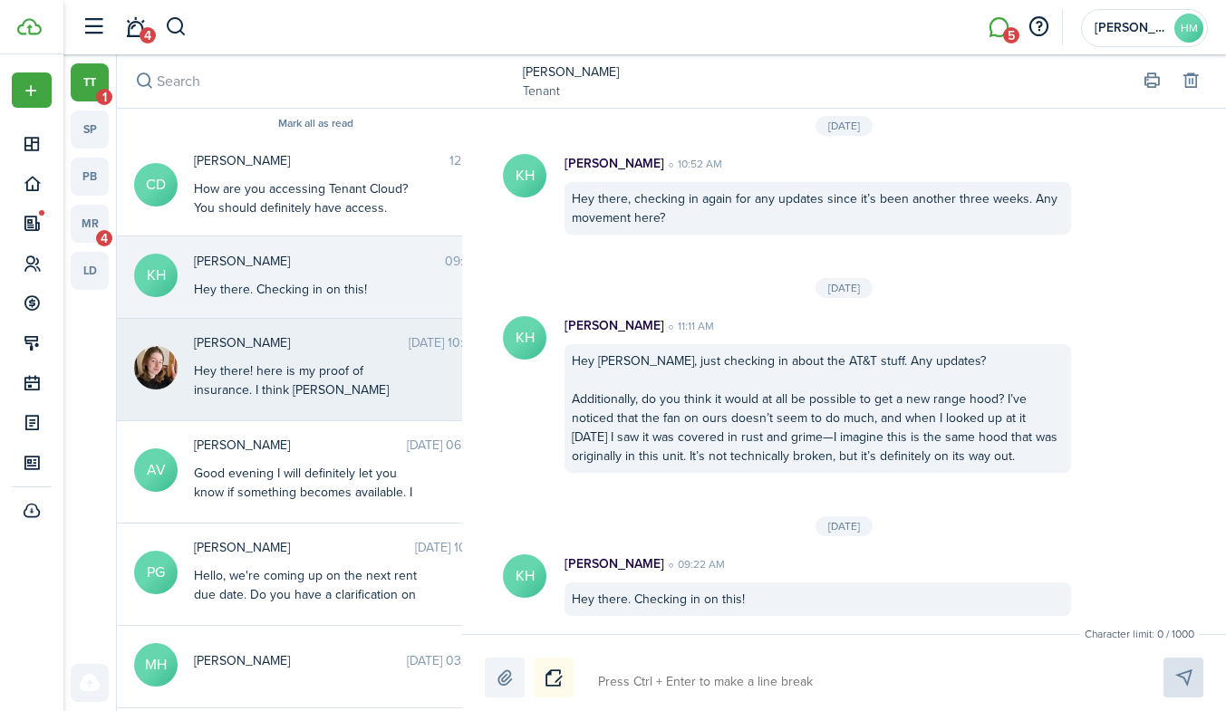
click at [293, 366] on div "Hey there! here is my proof of insurance. I think [PERSON_NAME] uploaded on her…" at bounding box center [307, 390] width 227 height 57
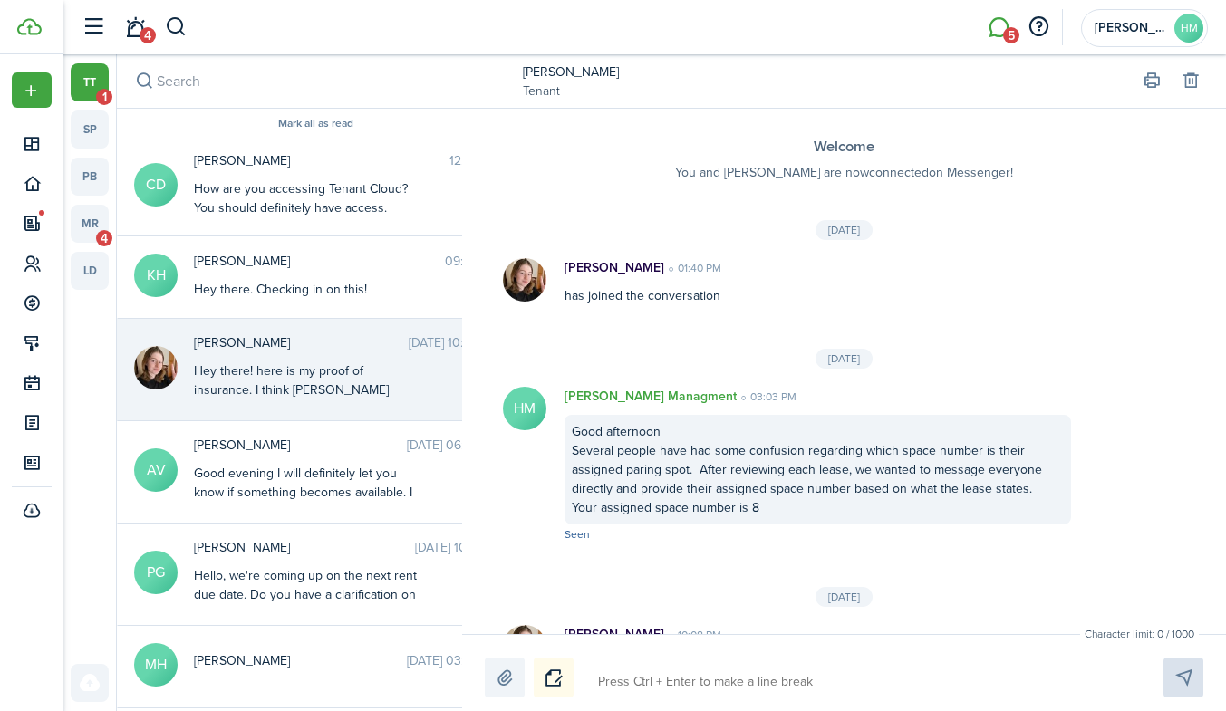
scroll to position [120, 0]
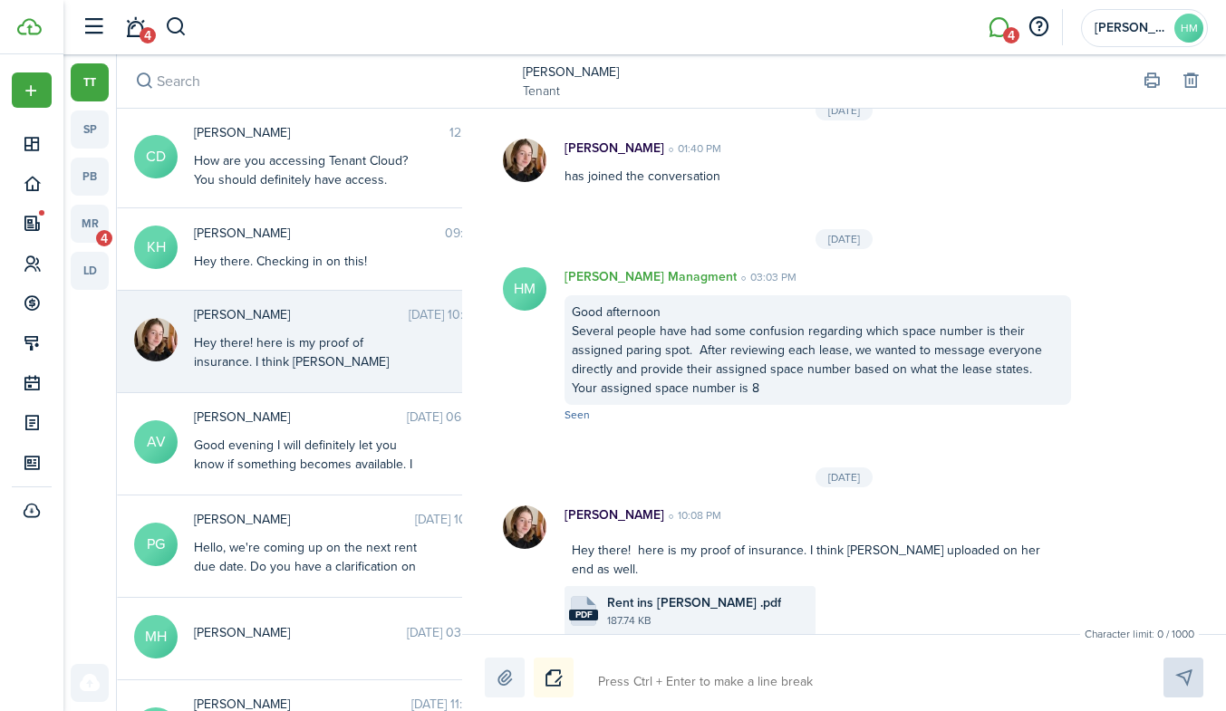
click at [536, 72] on link "[PERSON_NAME]" at bounding box center [571, 72] width 96 height 19
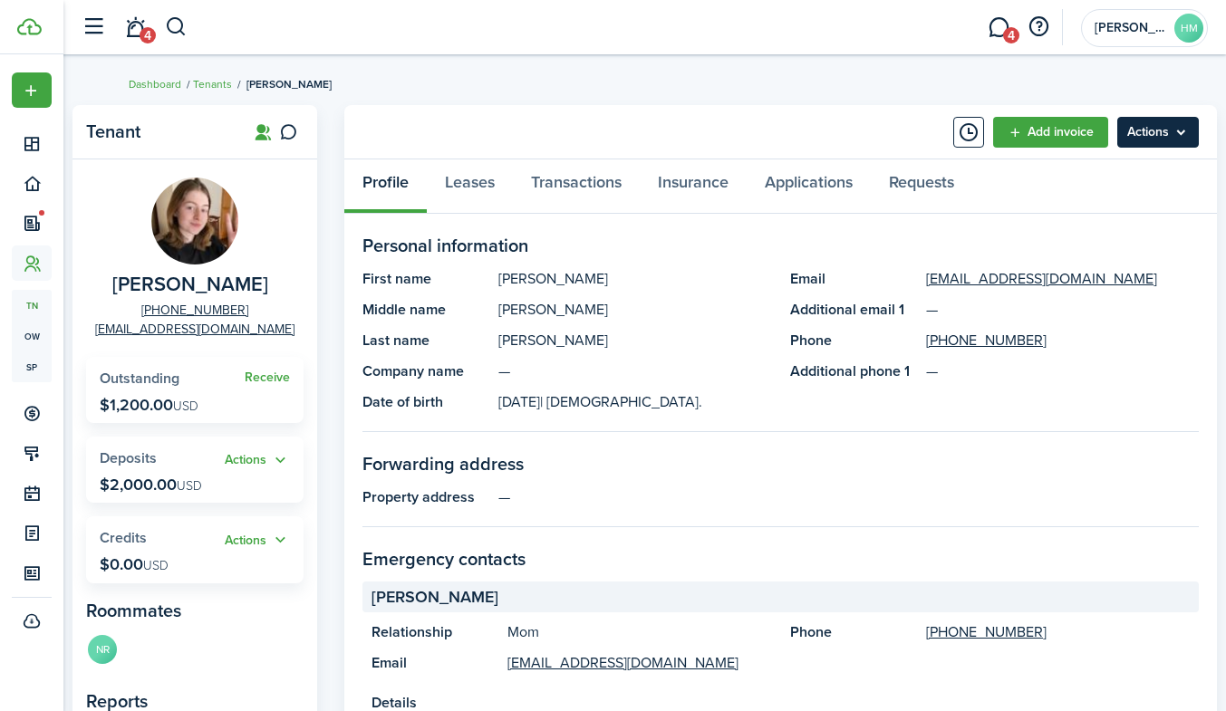
click at [1158, 137] on menu-btn "Actions" at bounding box center [1158, 132] width 82 height 31
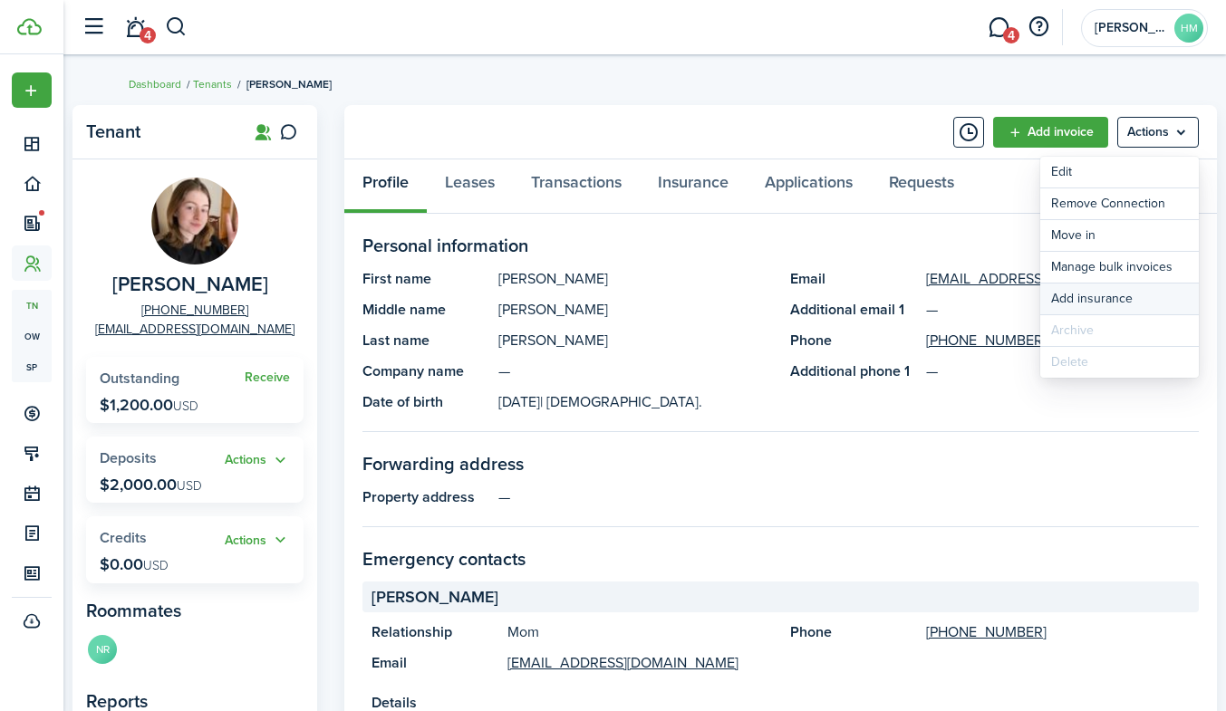
click at [1068, 304] on button "Add insurance" at bounding box center [1119, 299] width 159 height 31
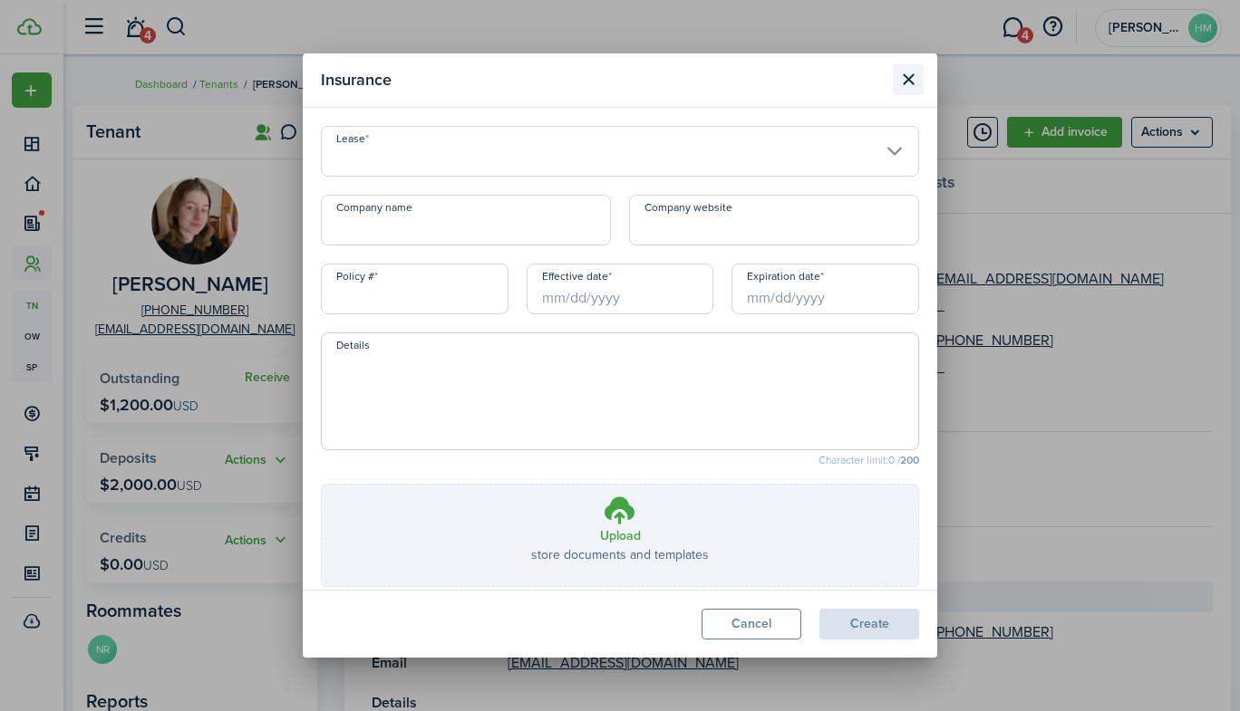
click at [902, 83] on button "Close modal" at bounding box center [908, 79] width 31 height 31
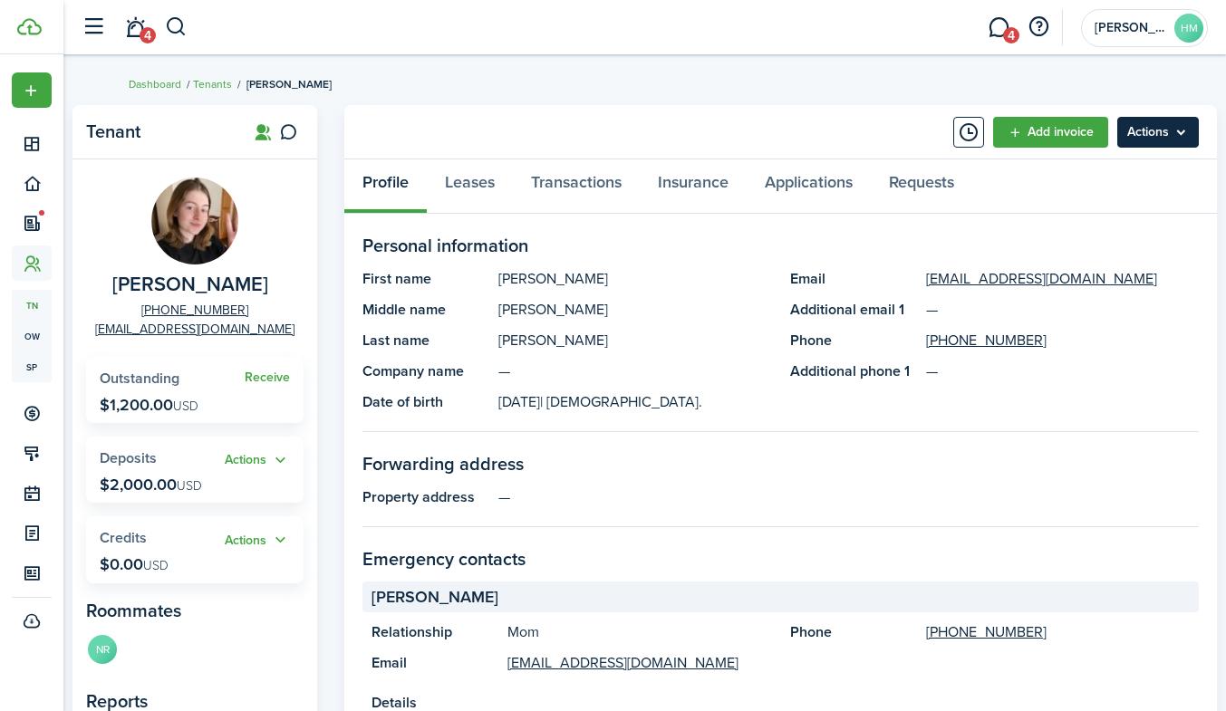
click at [1155, 133] on menu-btn "Actions" at bounding box center [1158, 132] width 82 height 31
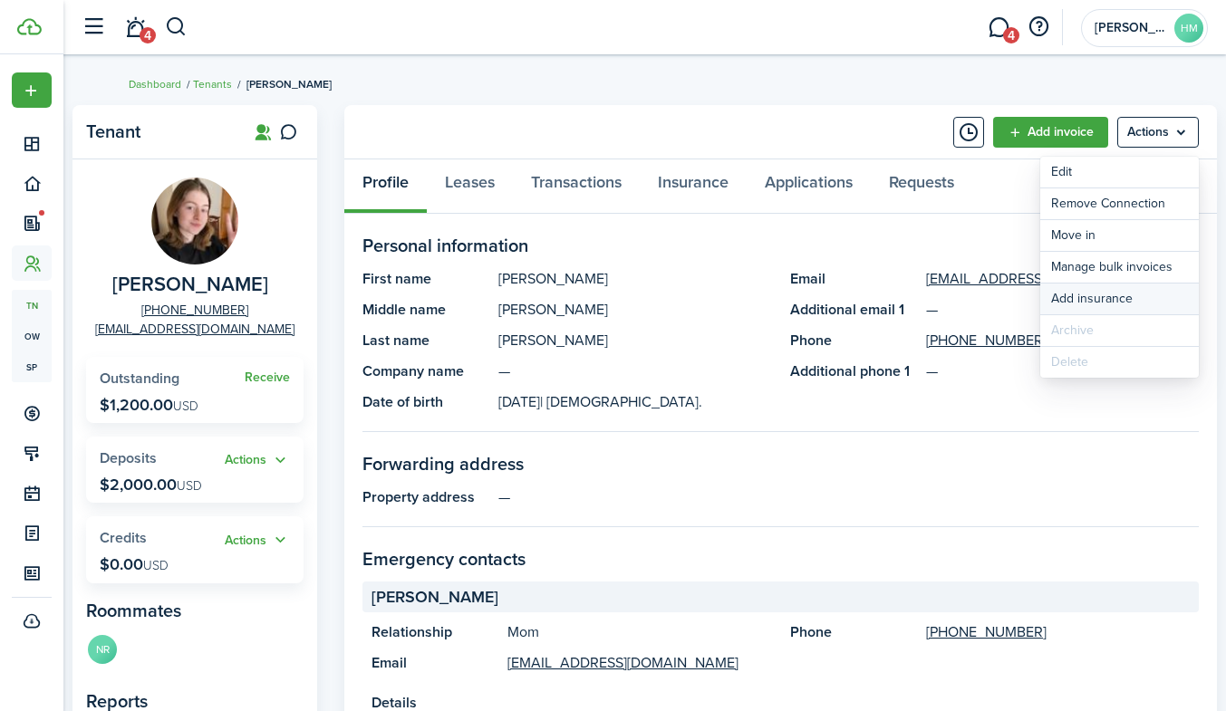
click at [1084, 291] on button "Add insurance" at bounding box center [1119, 299] width 159 height 31
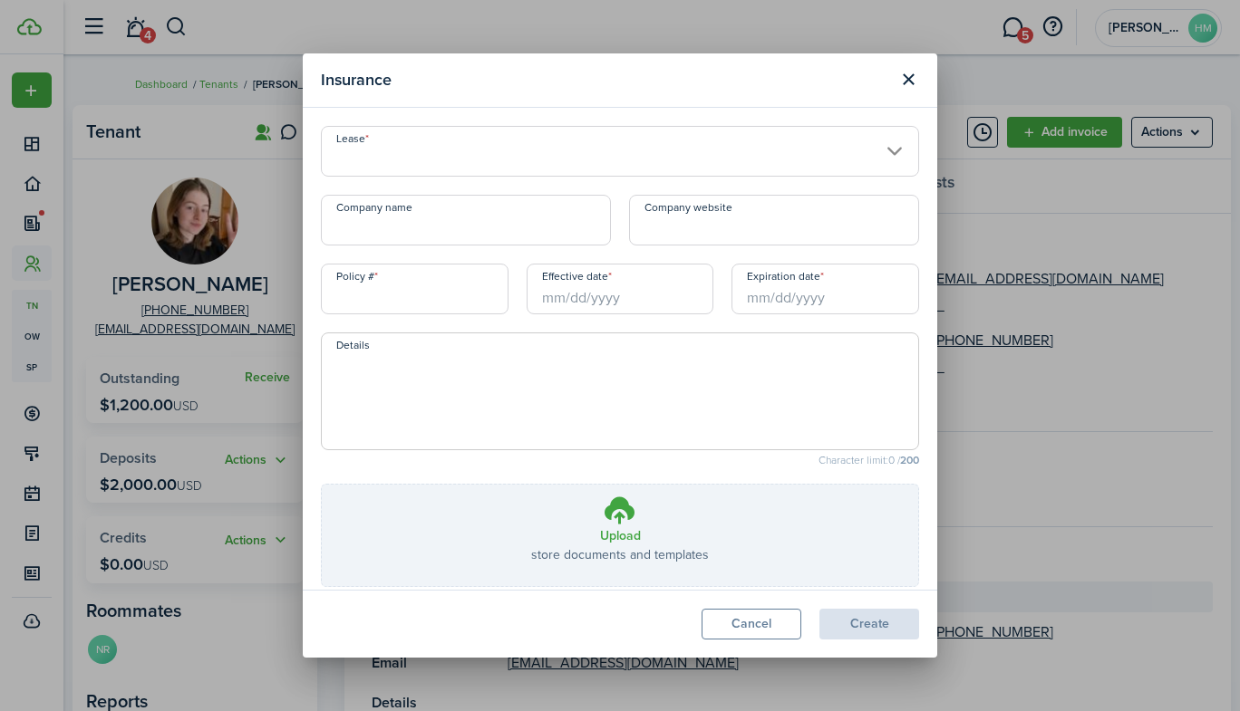
click at [517, 157] on input "Lease" at bounding box center [620, 151] width 598 height 51
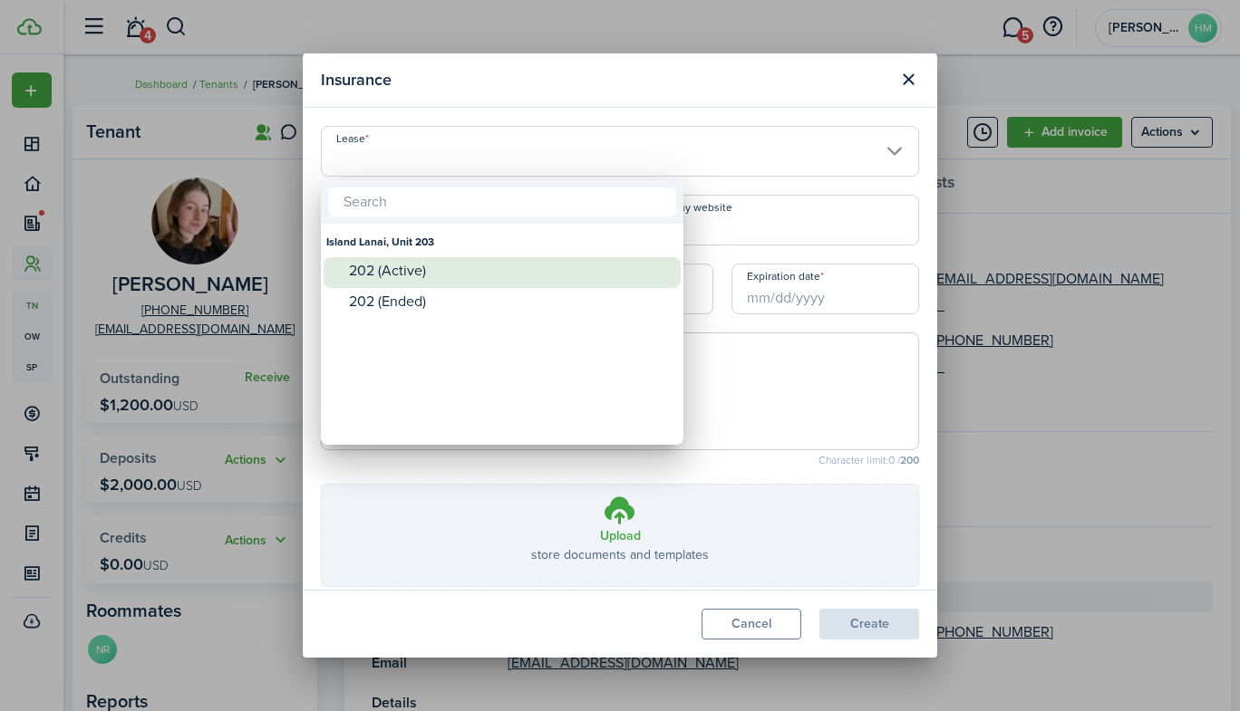
click at [391, 263] on div "202 (Active)" at bounding box center [509, 271] width 321 height 16
type input "Island Lanai, Unit 203. Lease #202 (Active)"
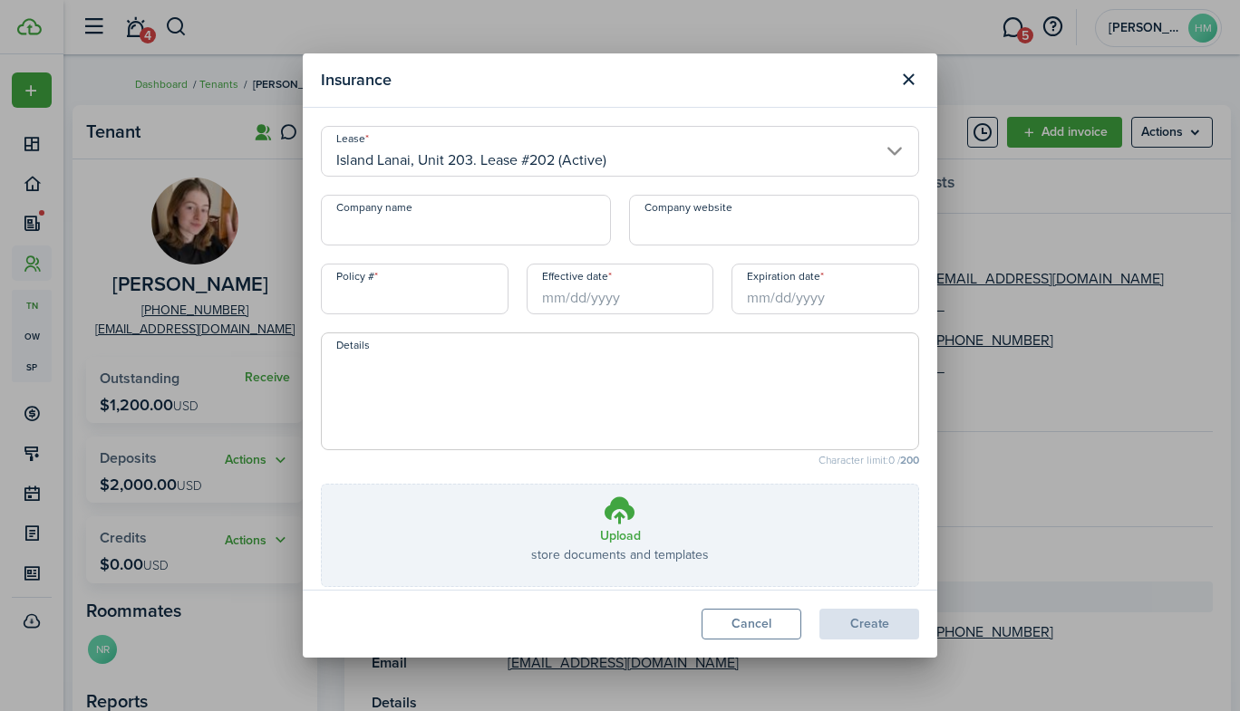
click at [420, 232] on input "Company name" at bounding box center [466, 220] width 290 height 51
type input "State Farm"
type input "47-G9-9351-8"
click at [578, 298] on input "Effective date" at bounding box center [620, 289] width 188 height 51
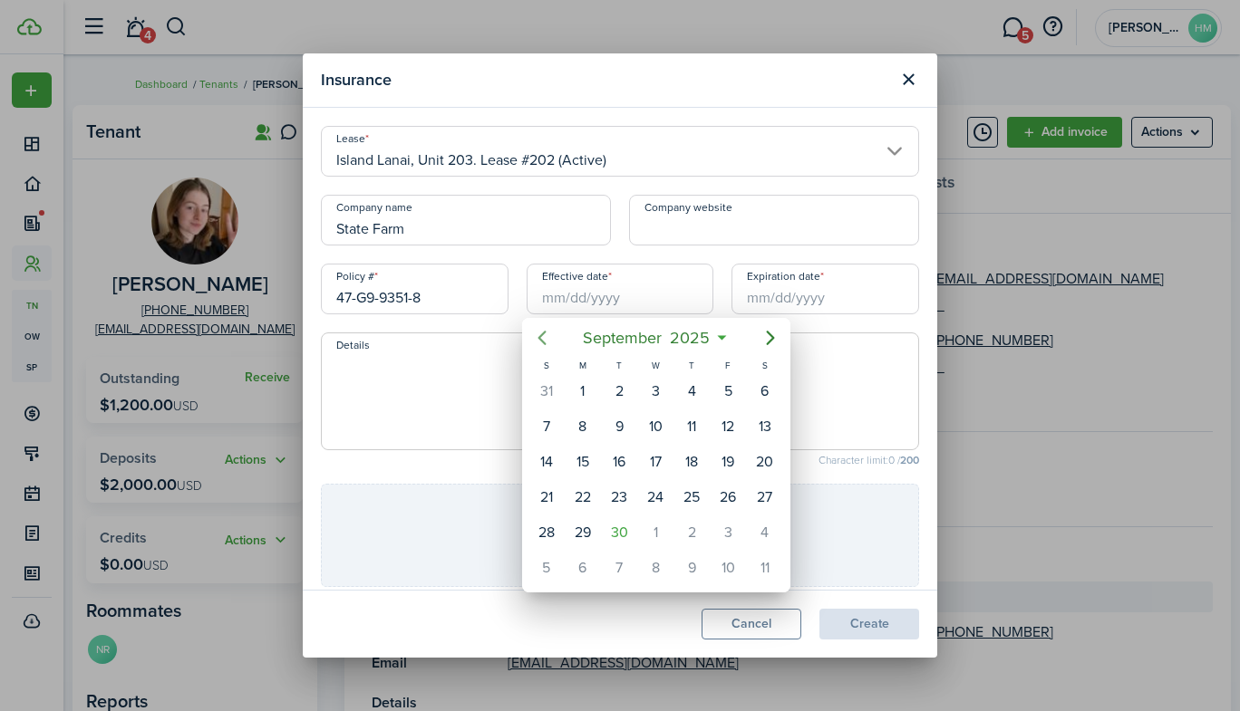
click at [547, 337] on icon "Previous page" at bounding box center [542, 338] width 22 height 22
click at [766, 396] on div "7" at bounding box center [764, 391] width 27 height 27
type input "[DATE]"
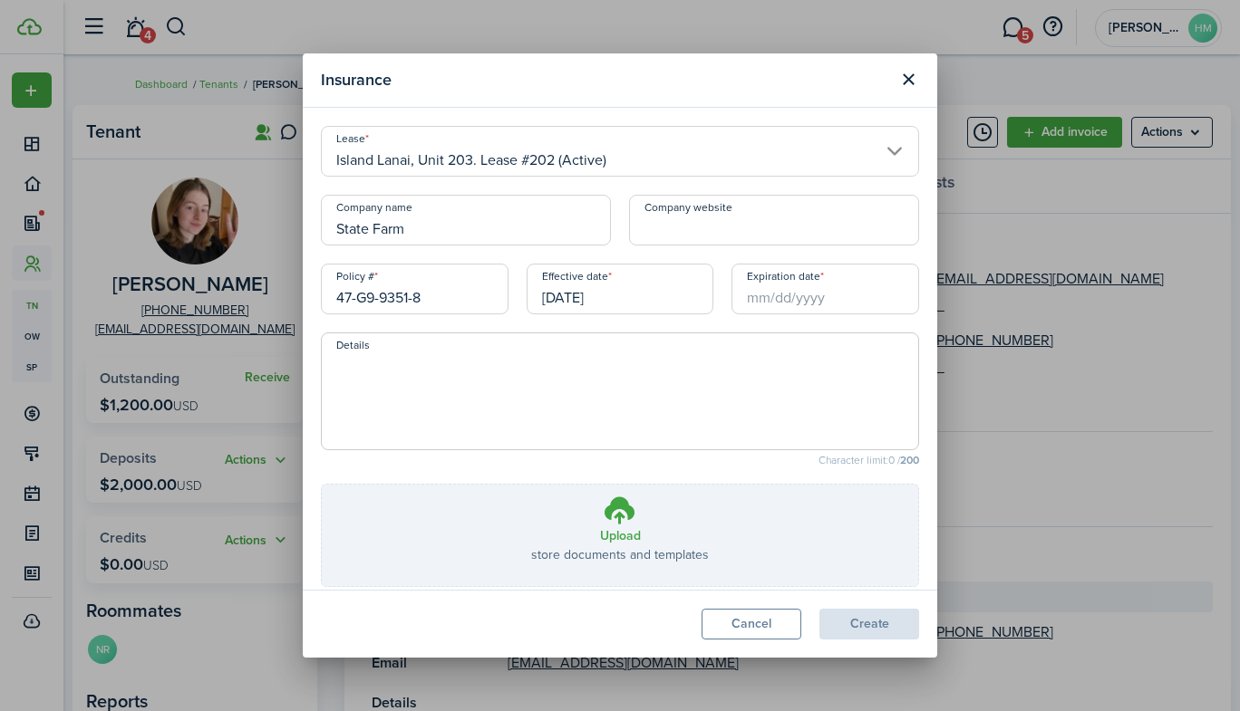
click at [799, 298] on input "Expiration date" at bounding box center [825, 289] width 188 height 51
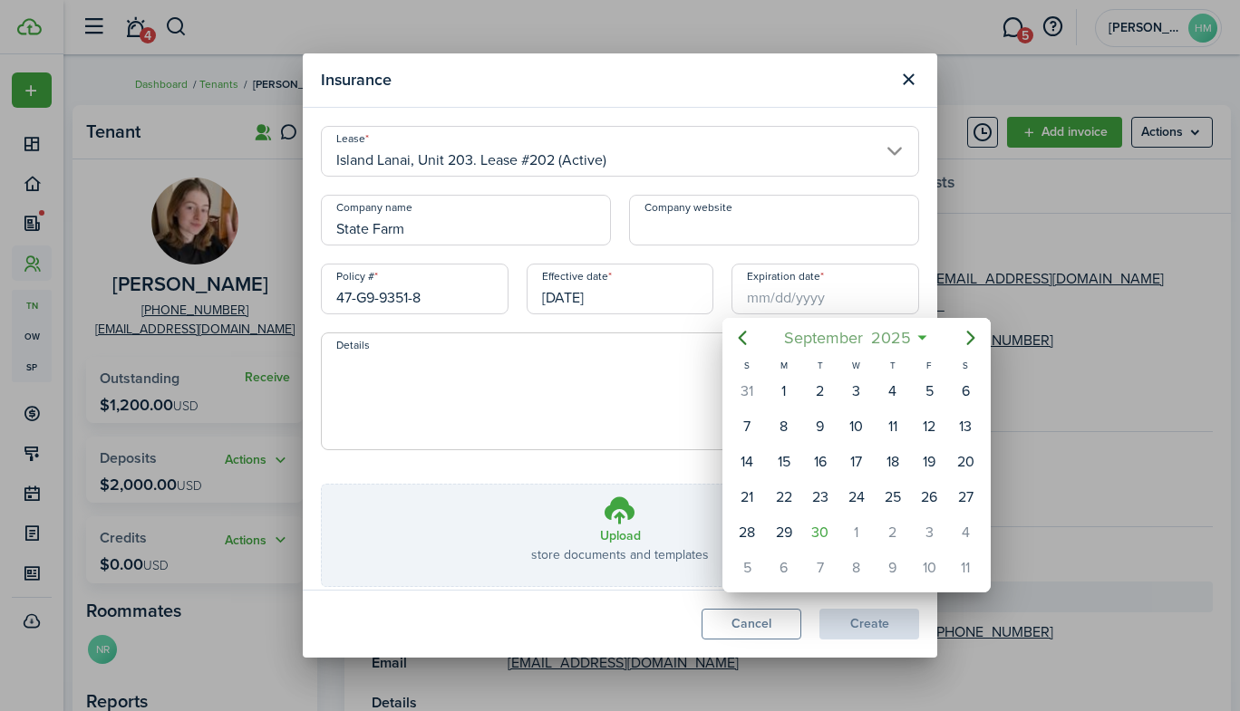
click at [918, 338] on mbsc-button "[DATE]" at bounding box center [847, 338] width 150 height 33
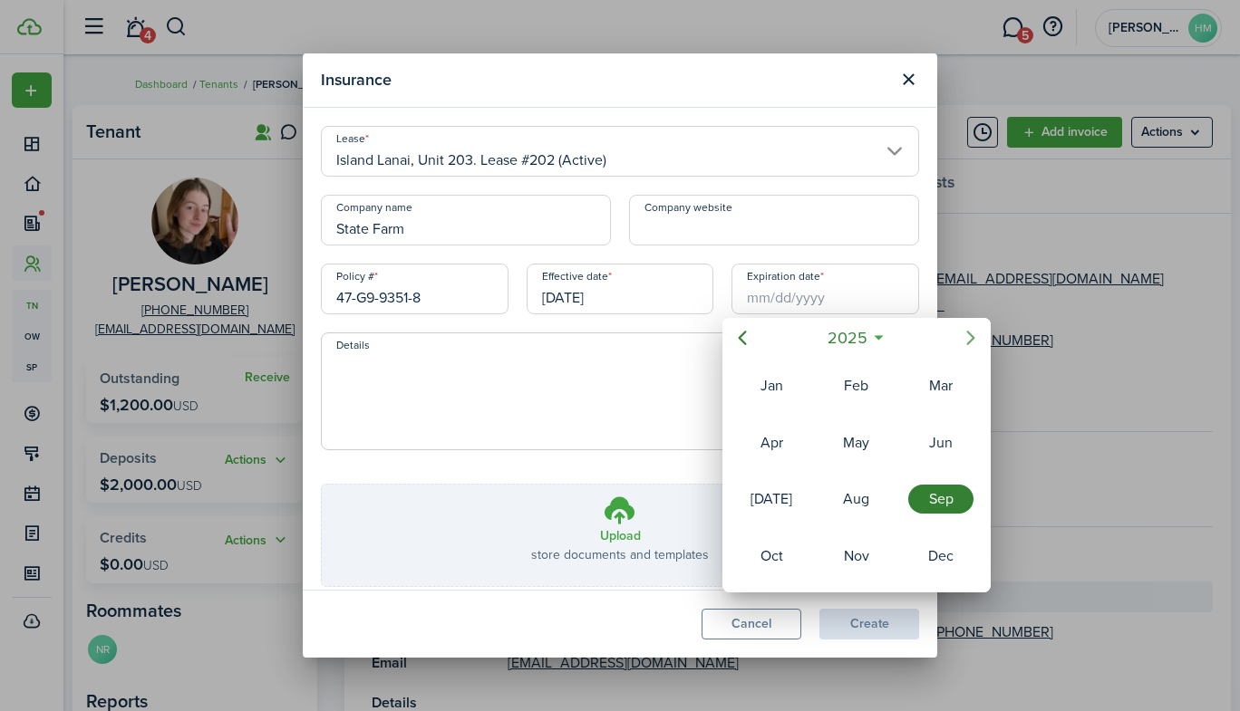
click at [969, 333] on icon "Next page" at bounding box center [971, 338] width 8 height 14
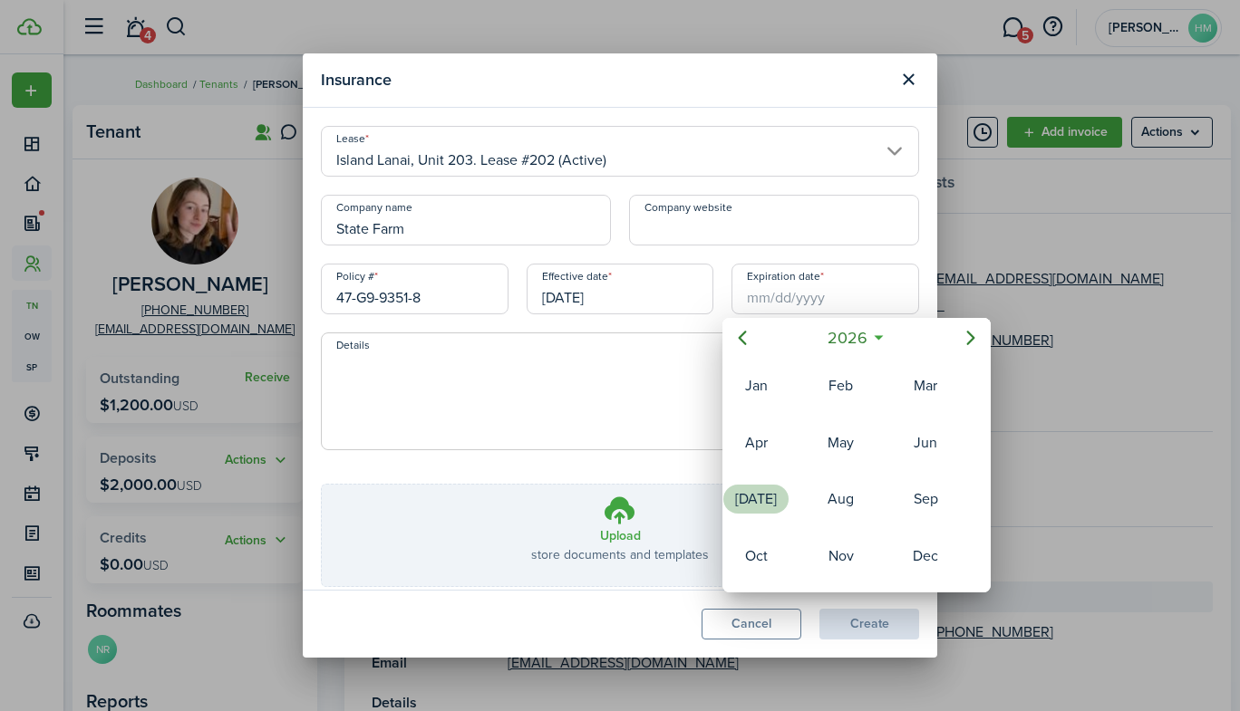
drag, startPoint x: 773, startPoint y: 498, endPoint x: 758, endPoint y: 482, distance: 22.4
click at [758, 482] on div "[DATE]" at bounding box center [755, 499] width 72 height 54
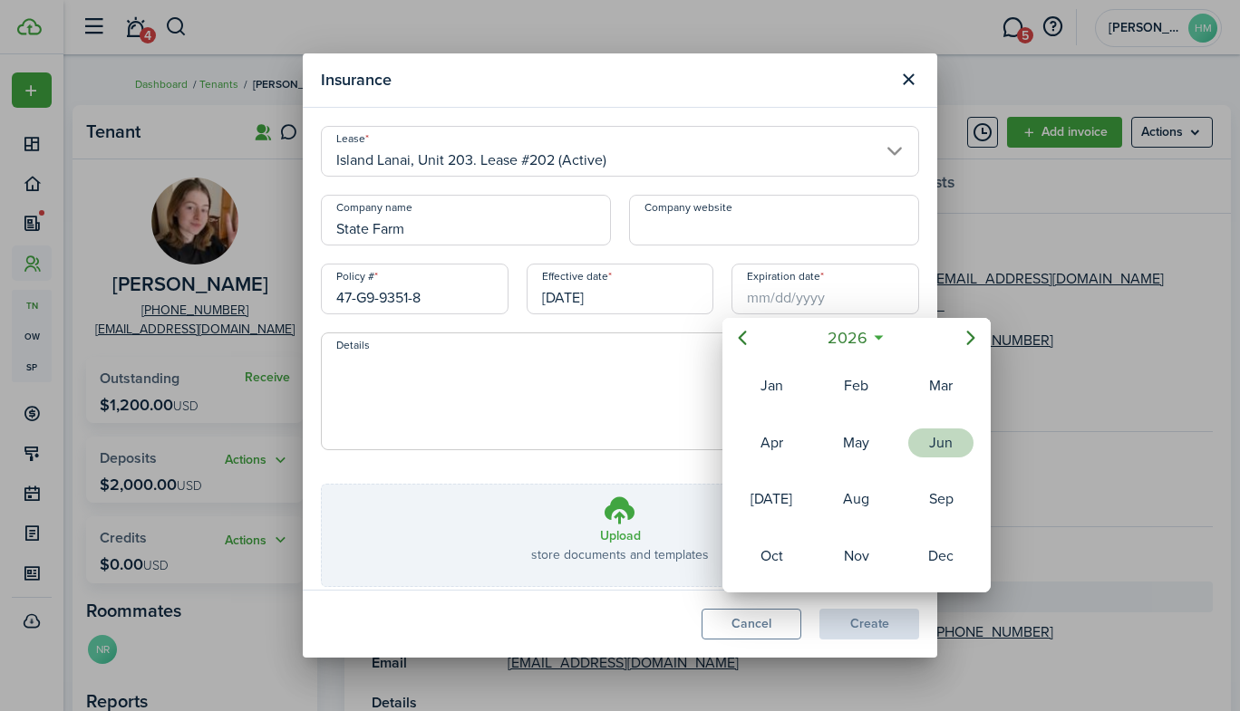
click at [928, 447] on div "Jun" at bounding box center [940, 443] width 65 height 29
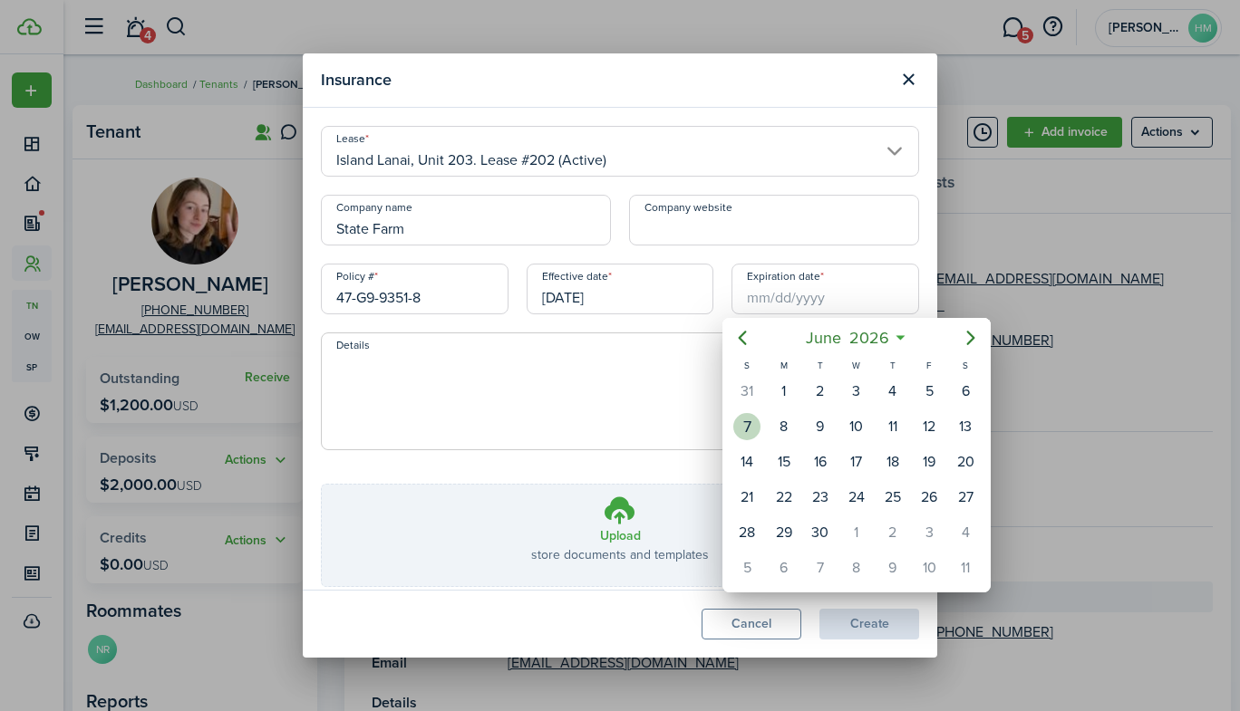
click at [757, 424] on div "7" at bounding box center [746, 426] width 27 height 27
type input "[DATE]"
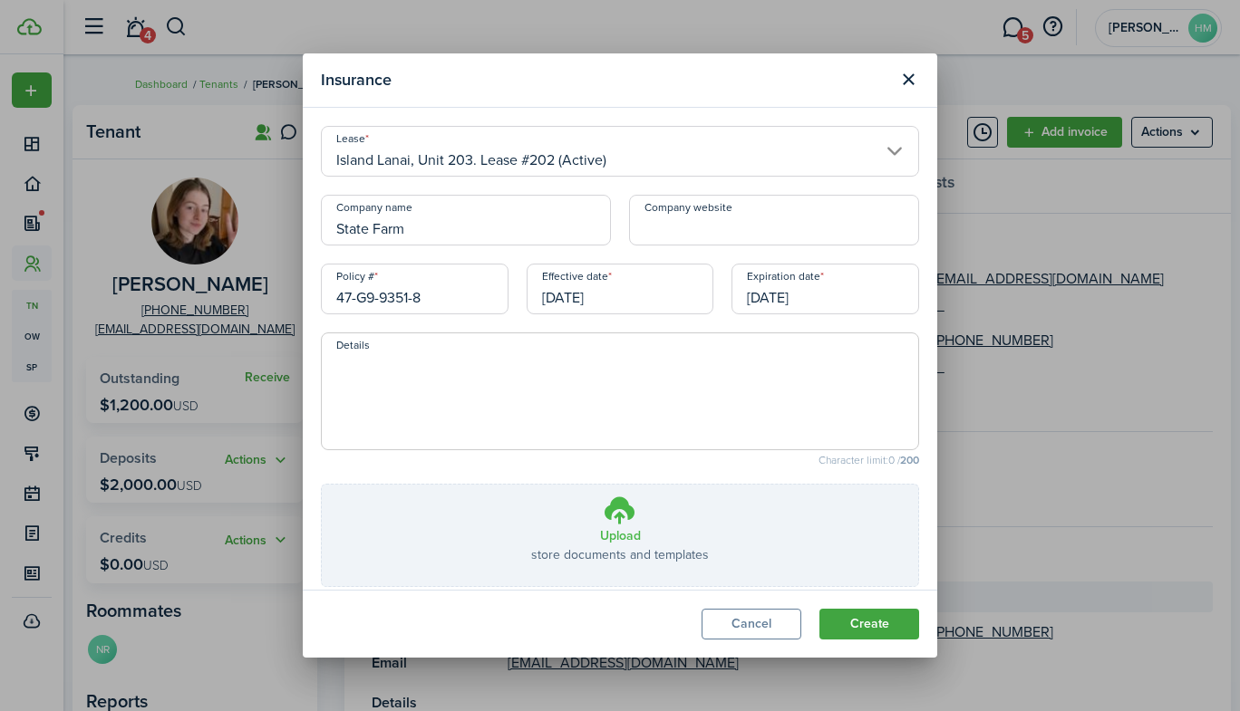
click at [600, 530] on h3 "Upload" at bounding box center [620, 535] width 41 height 19
click at [322, 485] on input "Upload store documents and templates Choose file" at bounding box center [322, 485] width 0 height 0
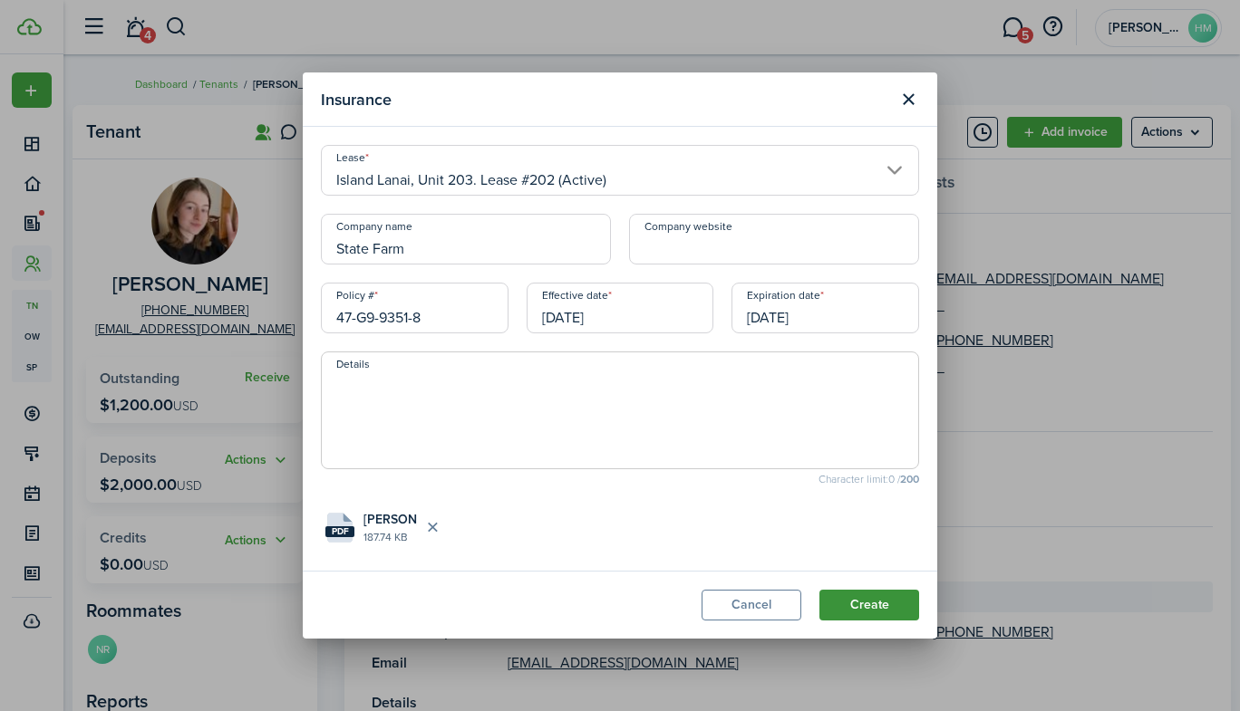
click at [856, 598] on button "Create" at bounding box center [869, 605] width 100 height 31
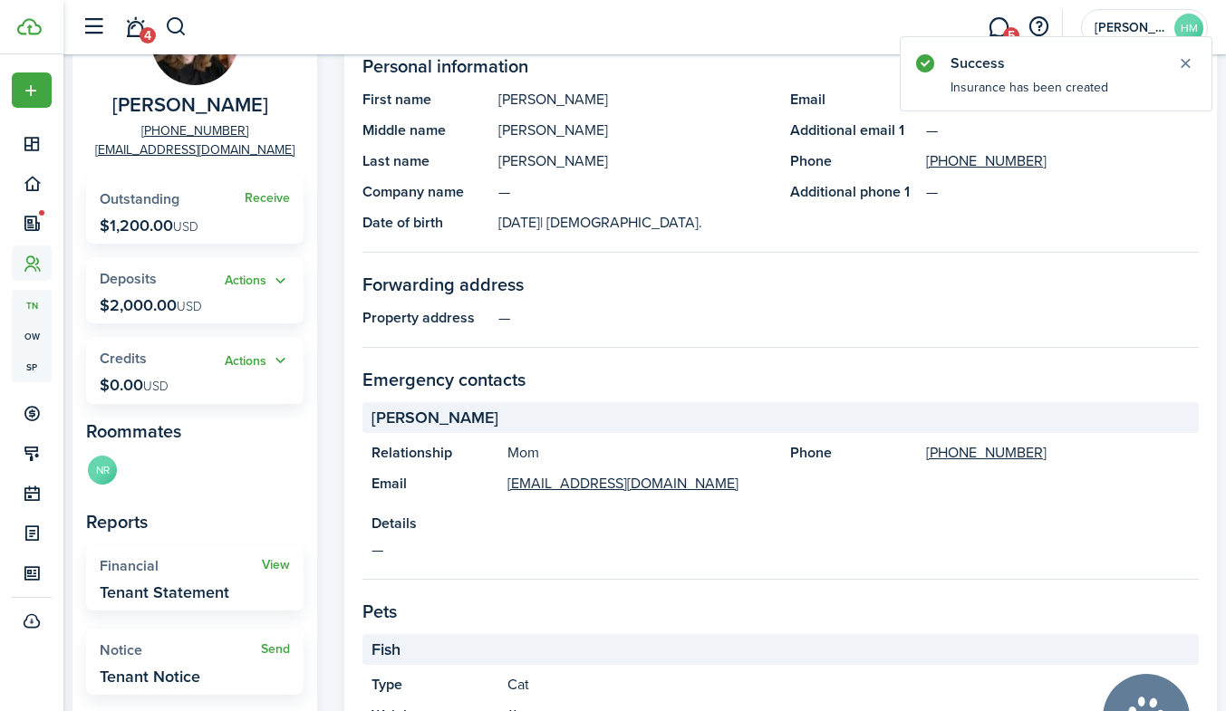
scroll to position [180, 0]
click at [99, 471] on avatar-text "NR" at bounding box center [102, 467] width 29 height 29
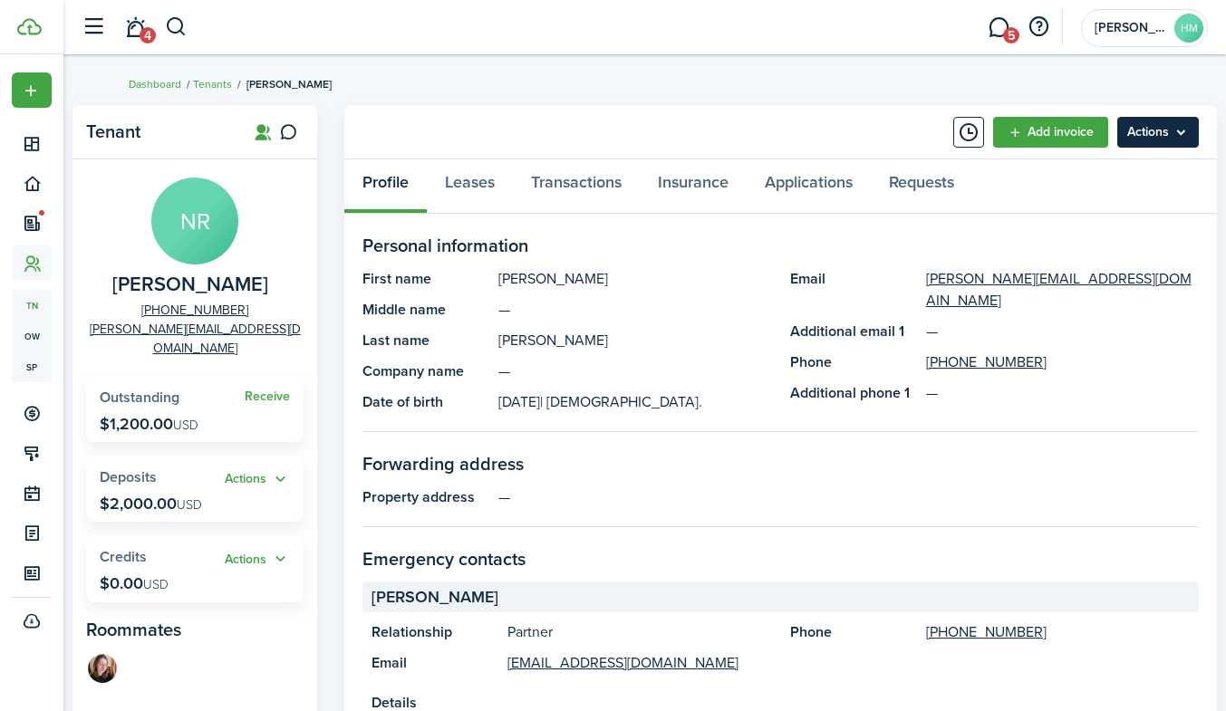
click at [1196, 130] on menu-btn "Actions" at bounding box center [1158, 132] width 82 height 31
click at [1167, 130] on menu-btn "Actions" at bounding box center [1158, 132] width 82 height 31
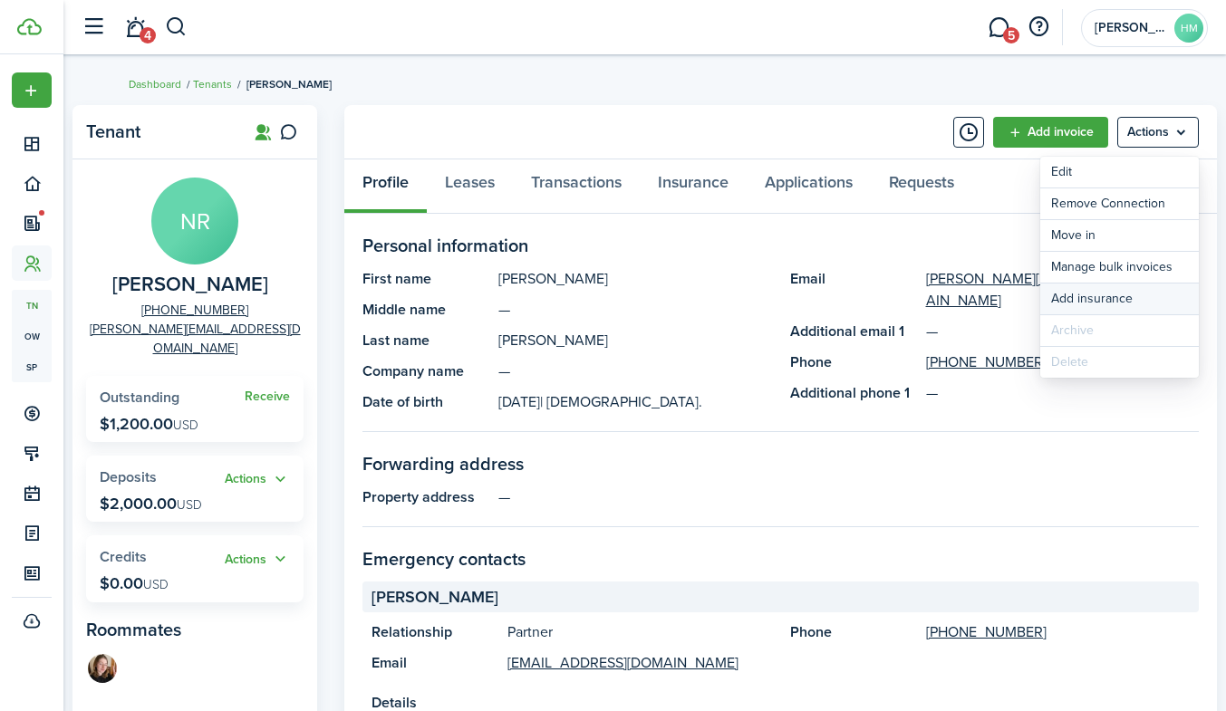
click at [1090, 296] on button "Add insurance" at bounding box center [1119, 299] width 159 height 31
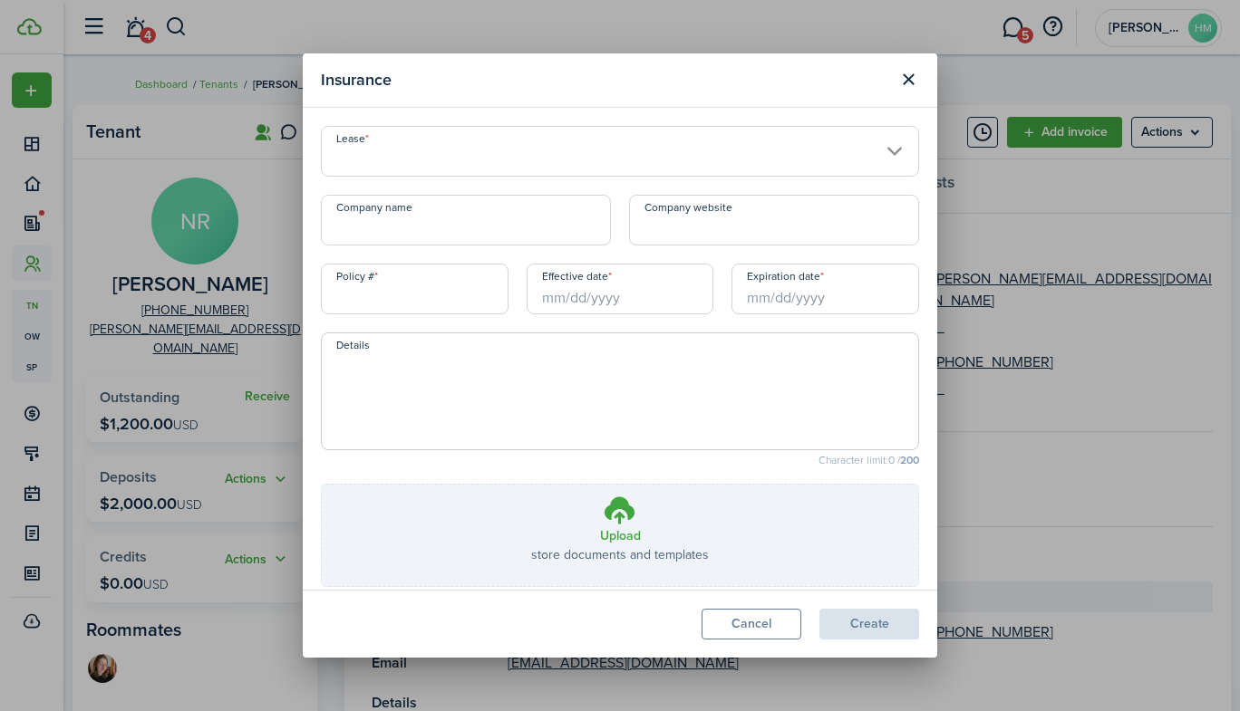
click at [399, 156] on input "Lease" at bounding box center [620, 151] width 598 height 51
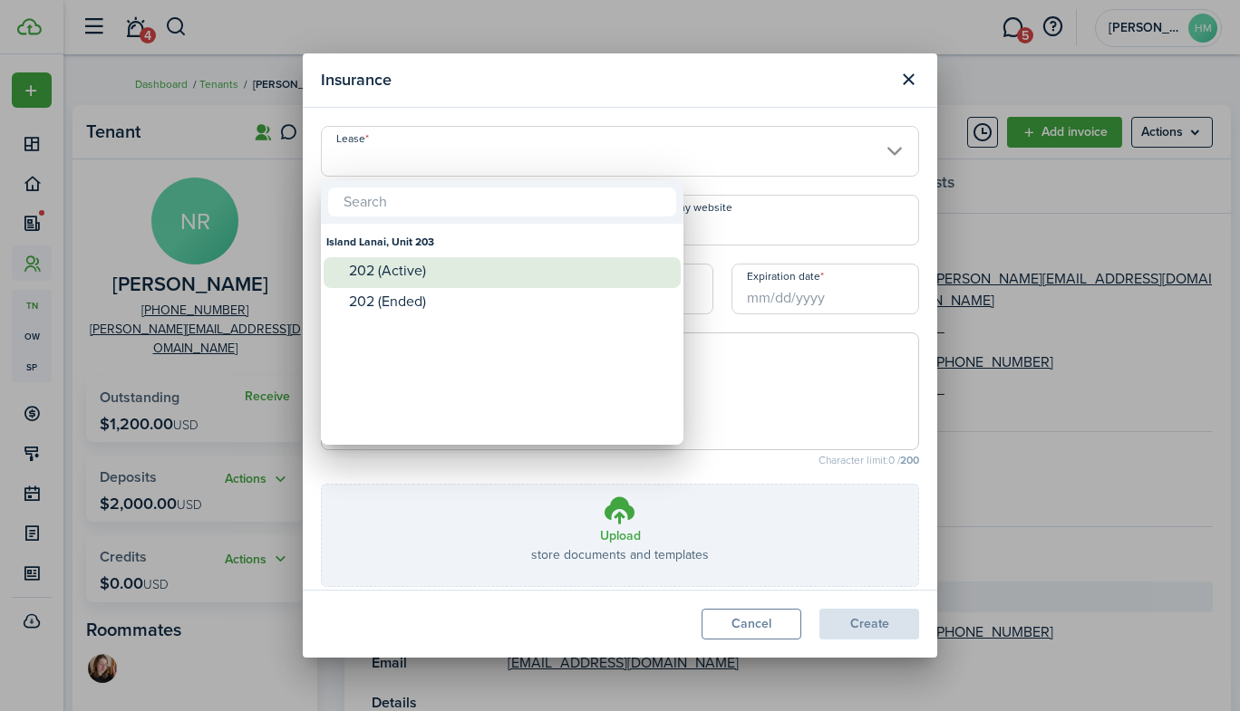
click at [374, 268] on div "202 (Active)" at bounding box center [509, 271] width 321 height 16
type input "Island Lanai, Unit 203. Lease #202 (Active)"
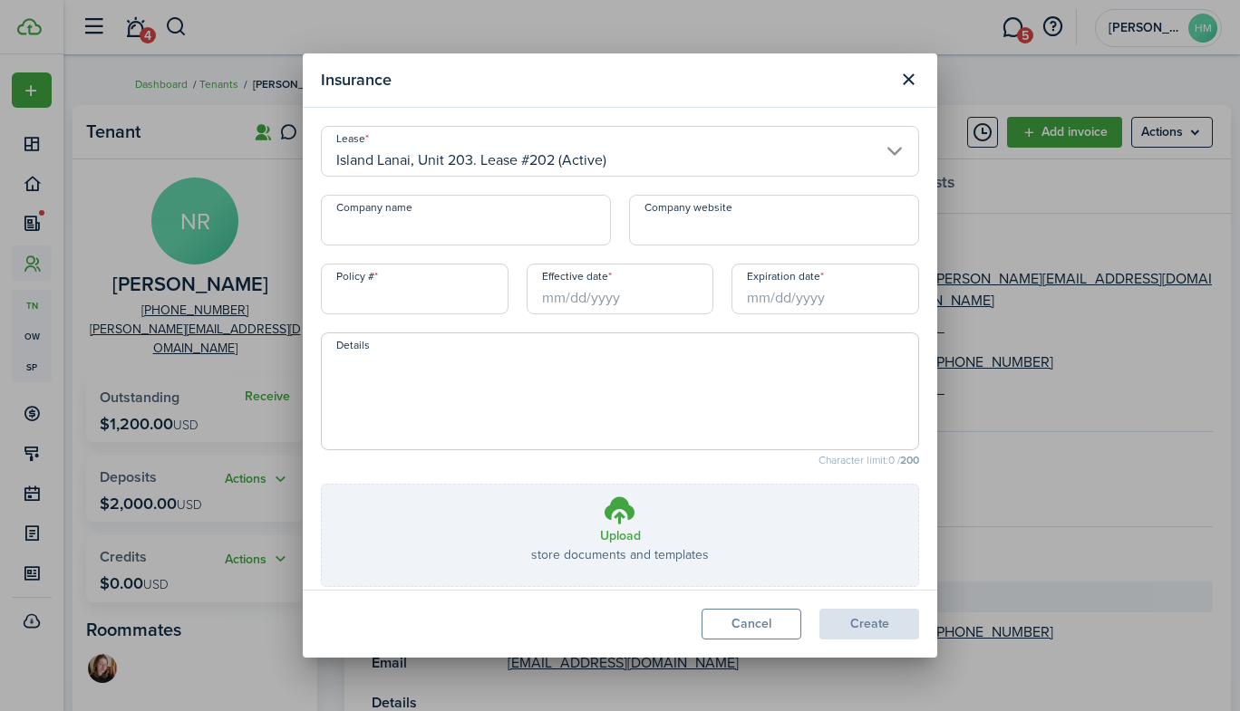
click at [397, 225] on input "Company name" at bounding box center [466, 220] width 290 height 51
type input "State Farm"
click at [440, 291] on input "Policy #" at bounding box center [415, 289] width 188 height 51
type input "47-G9-9351-8"
click at [648, 287] on input "Effective date" at bounding box center [620, 289] width 188 height 51
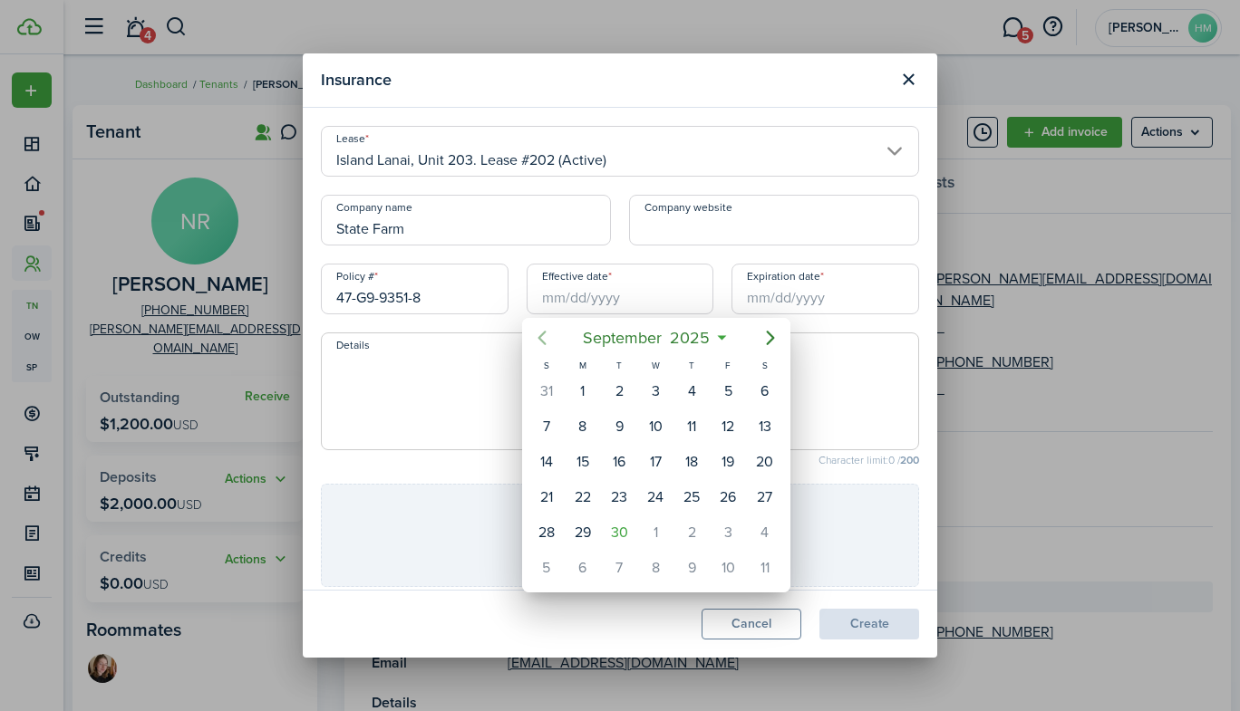
click at [551, 341] on icon "Previous page" at bounding box center [542, 338] width 22 height 22
click at [763, 399] on div "7" at bounding box center [764, 391] width 27 height 27
type input "[DATE]"
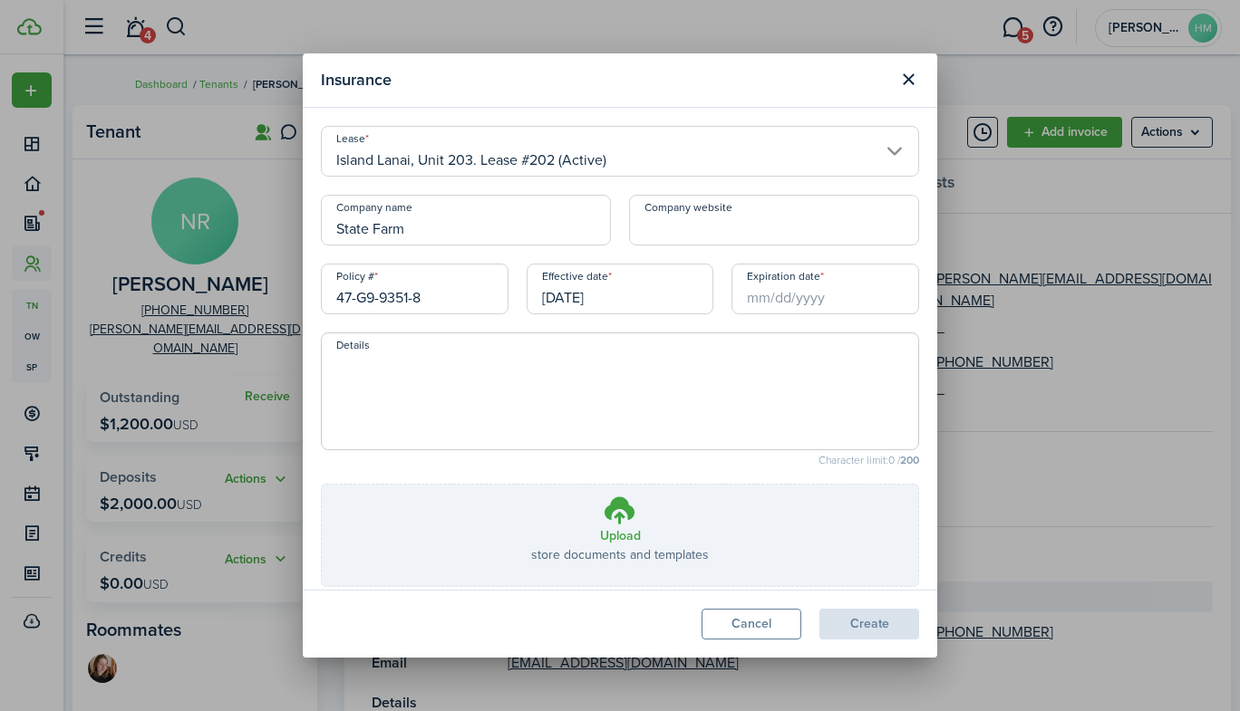
click at [796, 295] on input "Expiration date" at bounding box center [825, 289] width 188 height 51
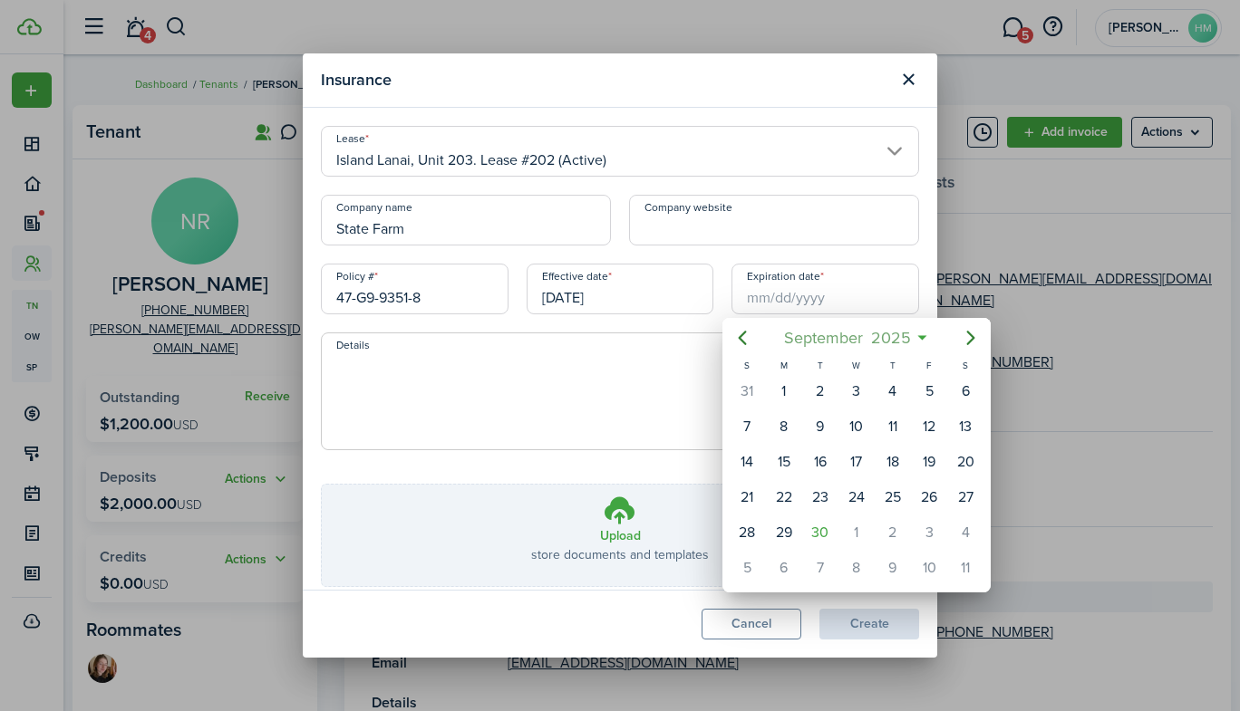
click at [912, 335] on span "2025" at bounding box center [890, 338] width 48 height 33
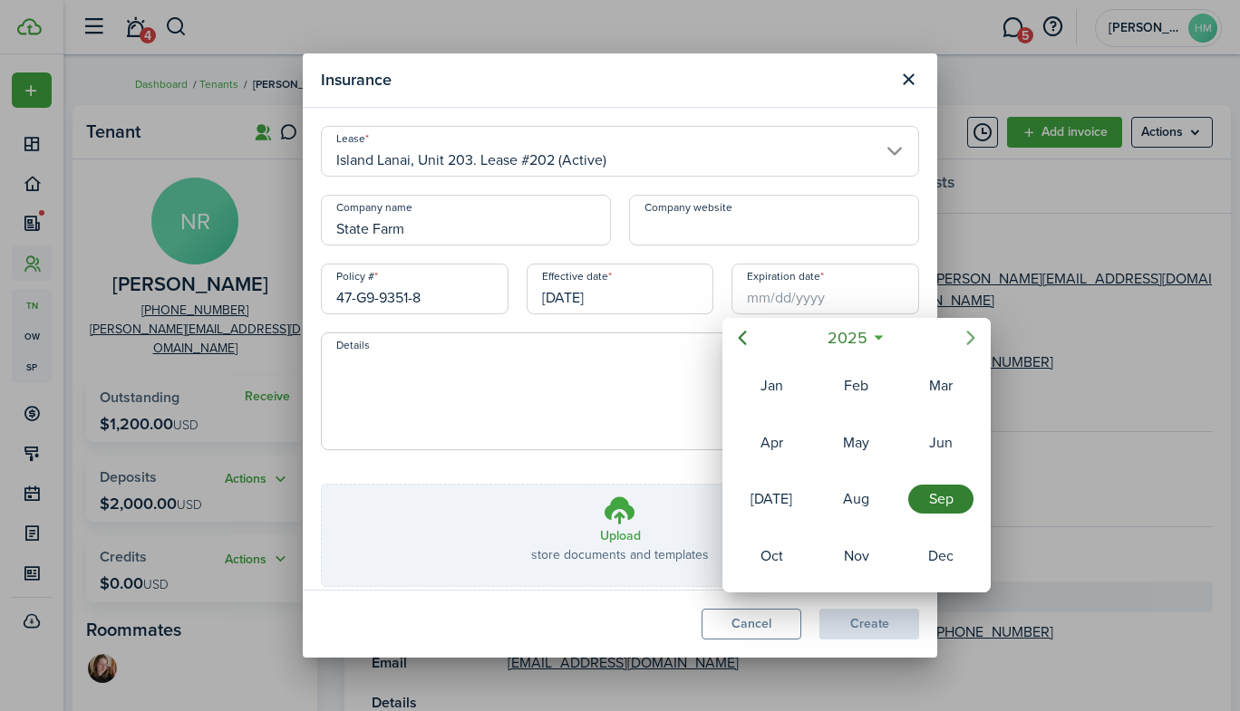
click at [972, 339] on icon "Next page" at bounding box center [971, 338] width 8 height 14
click at [933, 444] on div "Jun" at bounding box center [940, 443] width 65 height 29
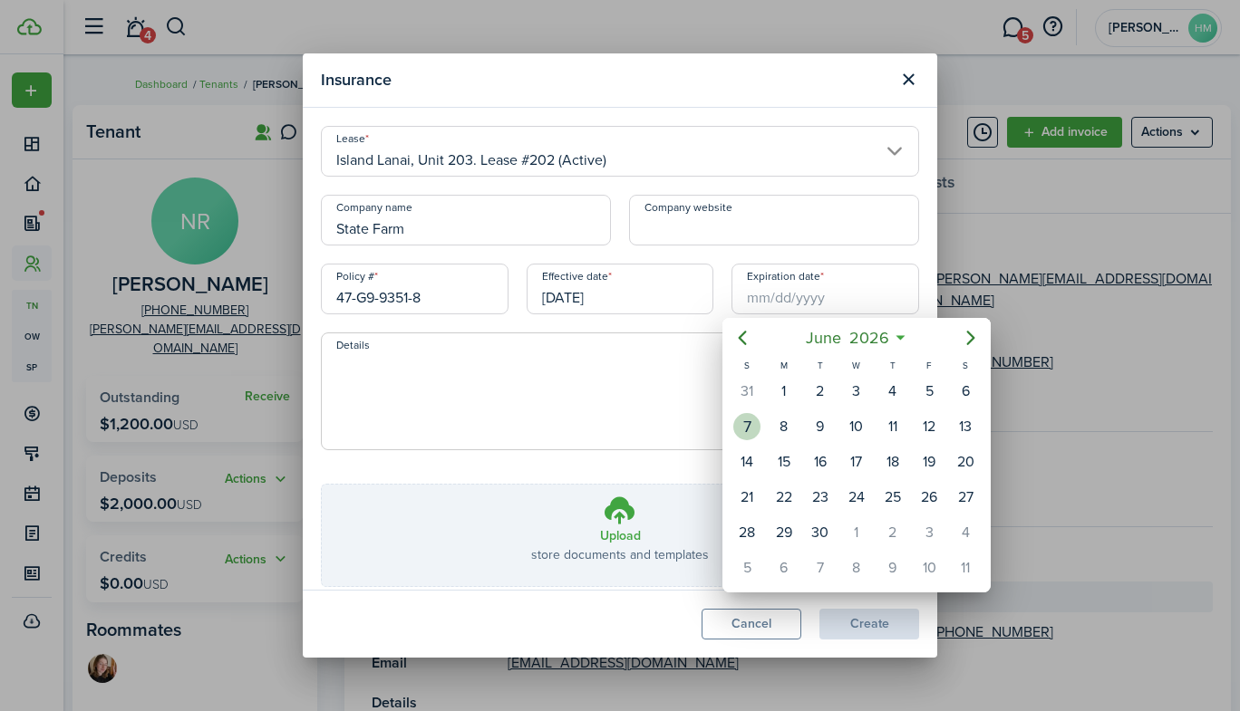
click at [757, 421] on div "7" at bounding box center [746, 426] width 27 height 27
type input "[DATE]"
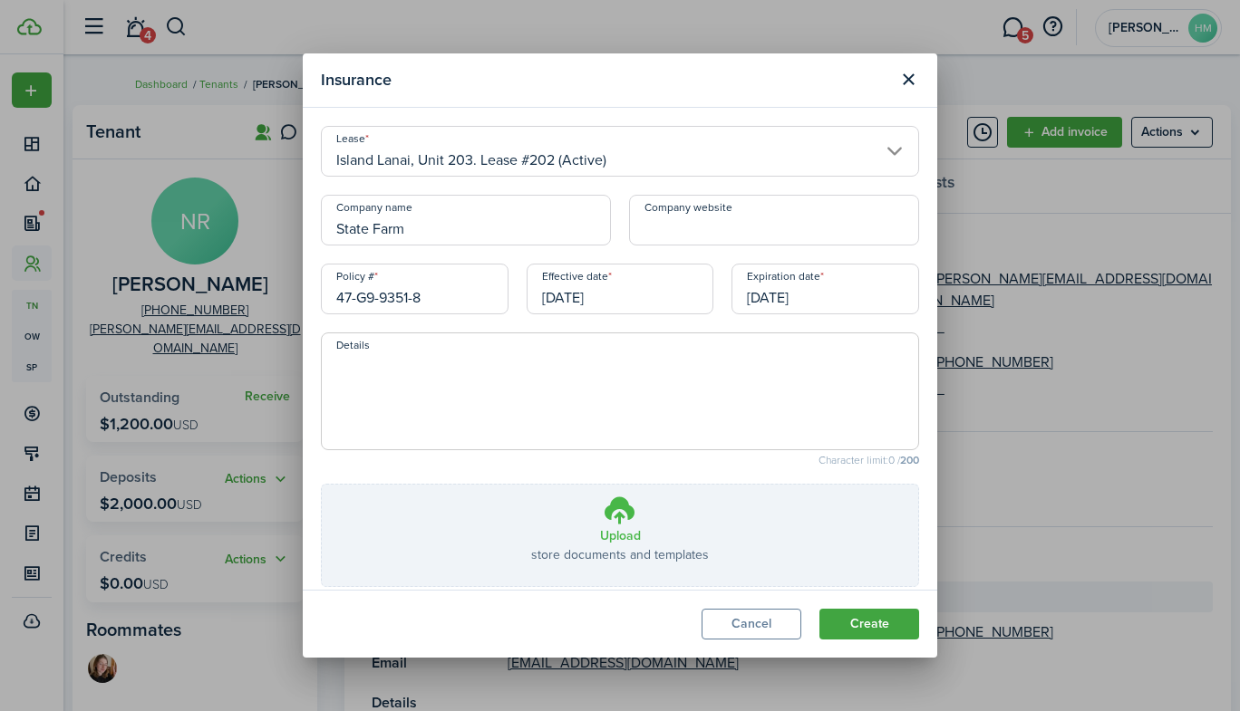
click at [714, 514] on label "Upload store documents and templates Choose file" at bounding box center [620, 535] width 596 height 101
click at [322, 485] on input "Upload store documents and templates Choose file" at bounding box center [322, 485] width 0 height 0
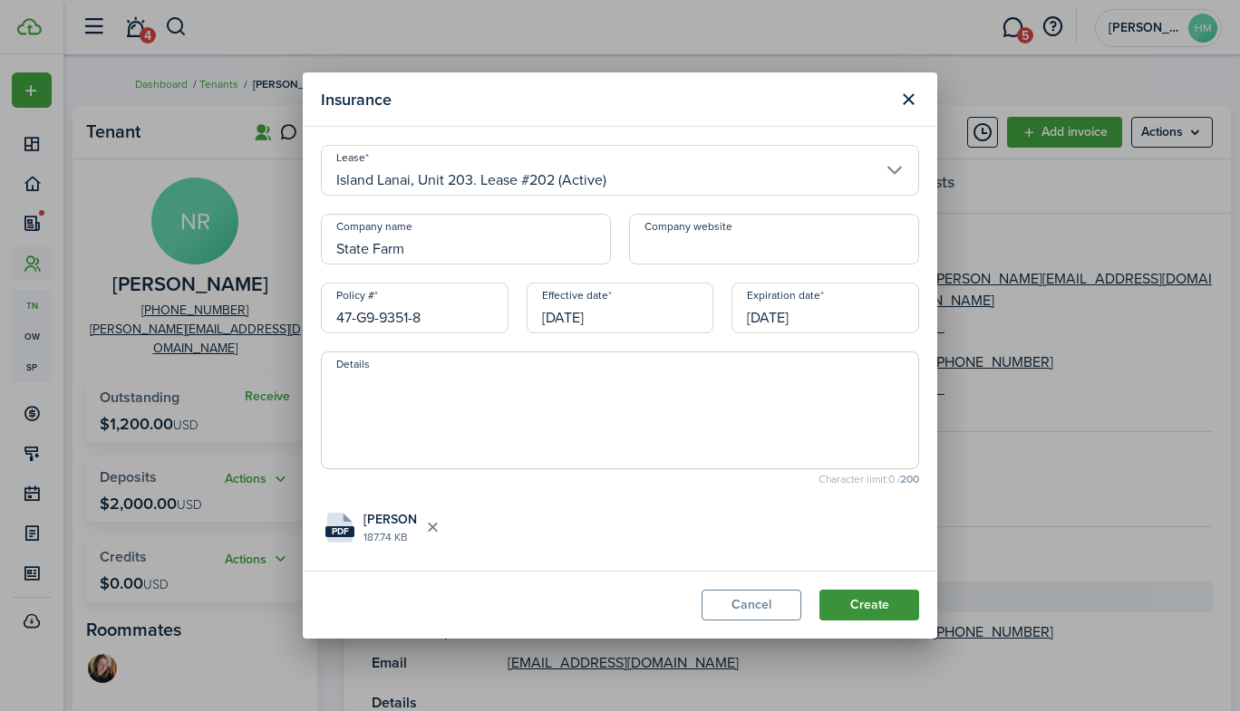
click at [860, 594] on button "Create" at bounding box center [869, 605] width 100 height 31
